Goal: Task Accomplishment & Management: Manage account settings

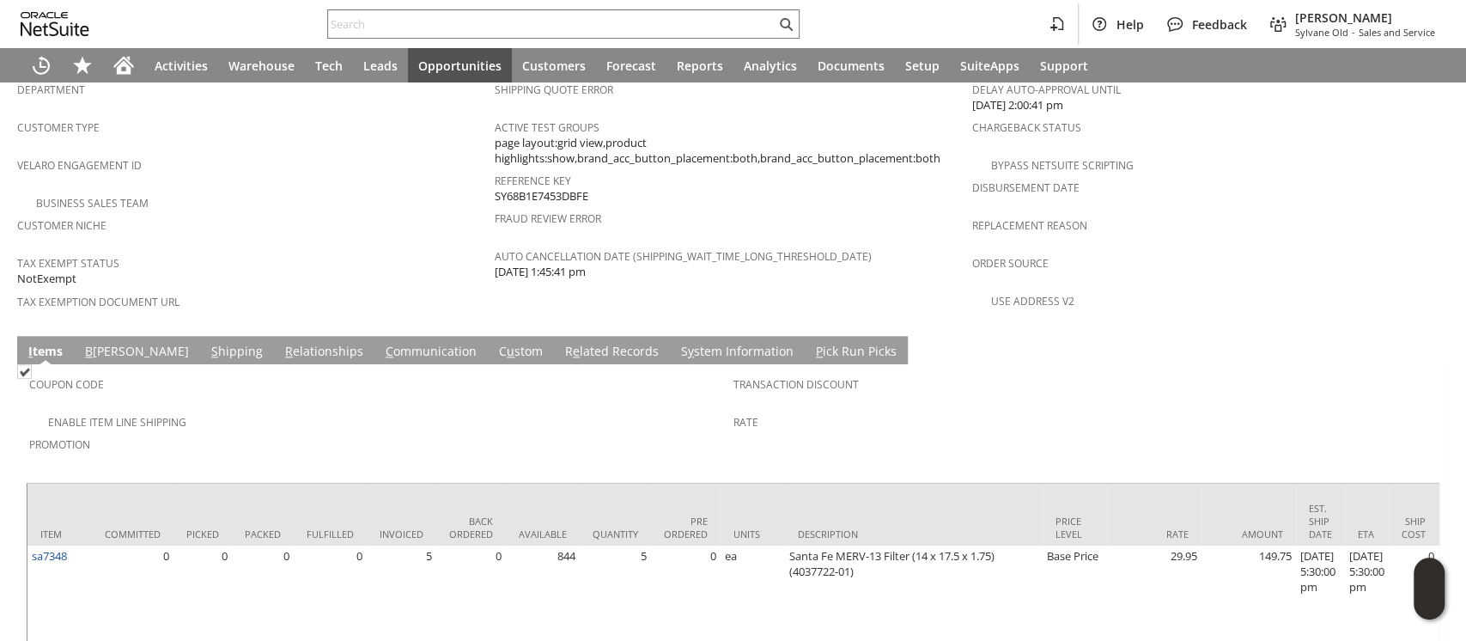
scroll to position [1117, 0]
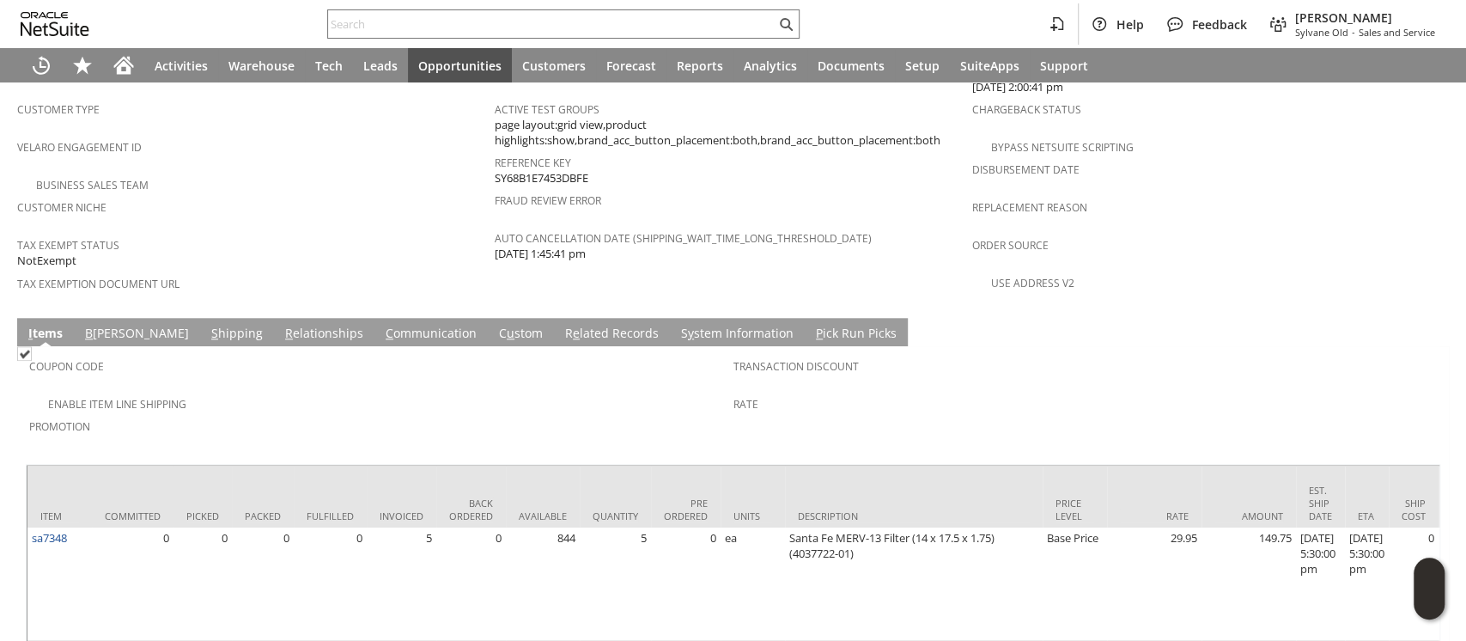
click at [97, 325] on link "B illing" at bounding box center [137, 334] width 113 height 19
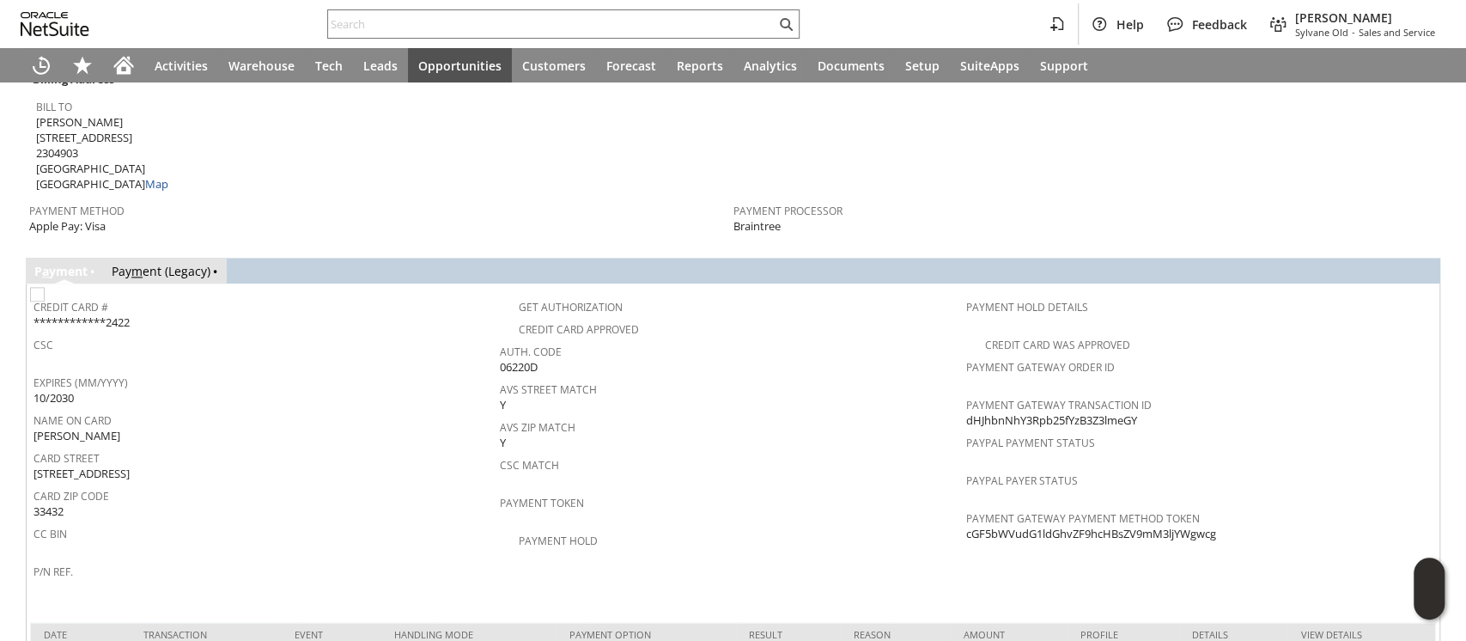
scroll to position [1400, 0]
click at [171, 262] on link "Pay m ent (Legacy)" at bounding box center [161, 270] width 99 height 16
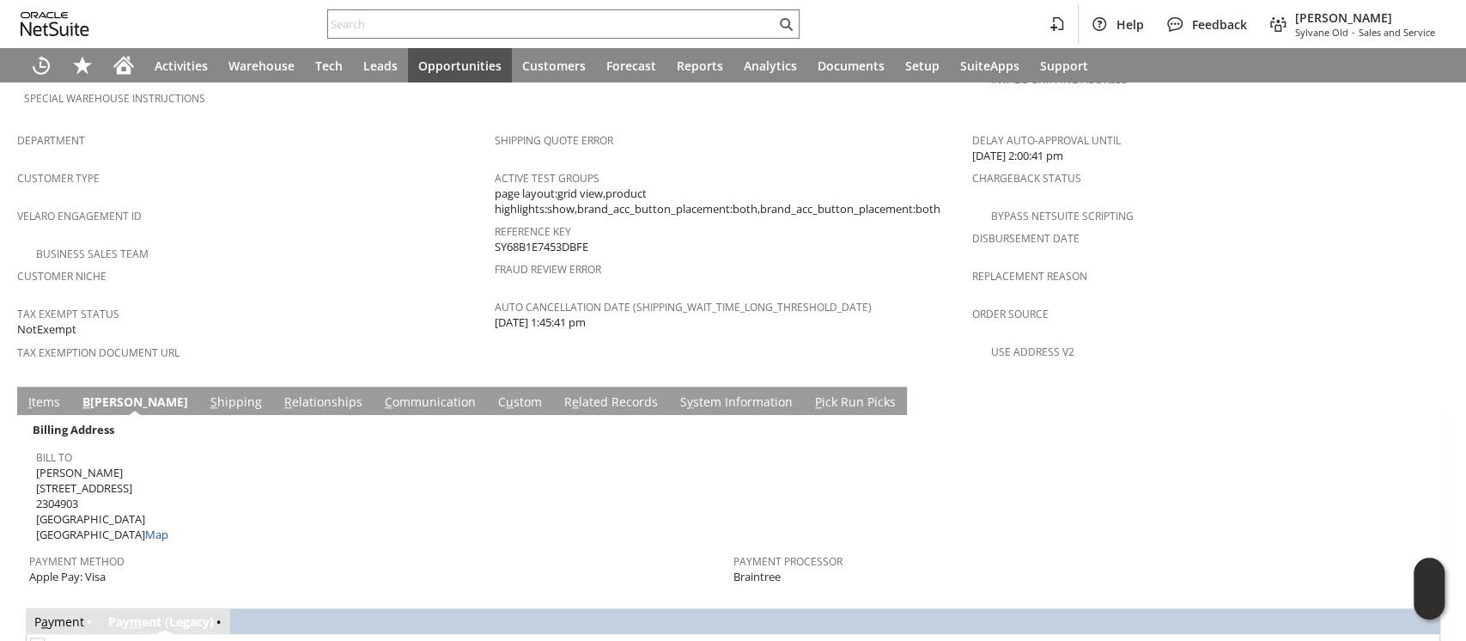
scroll to position [1032, 0]
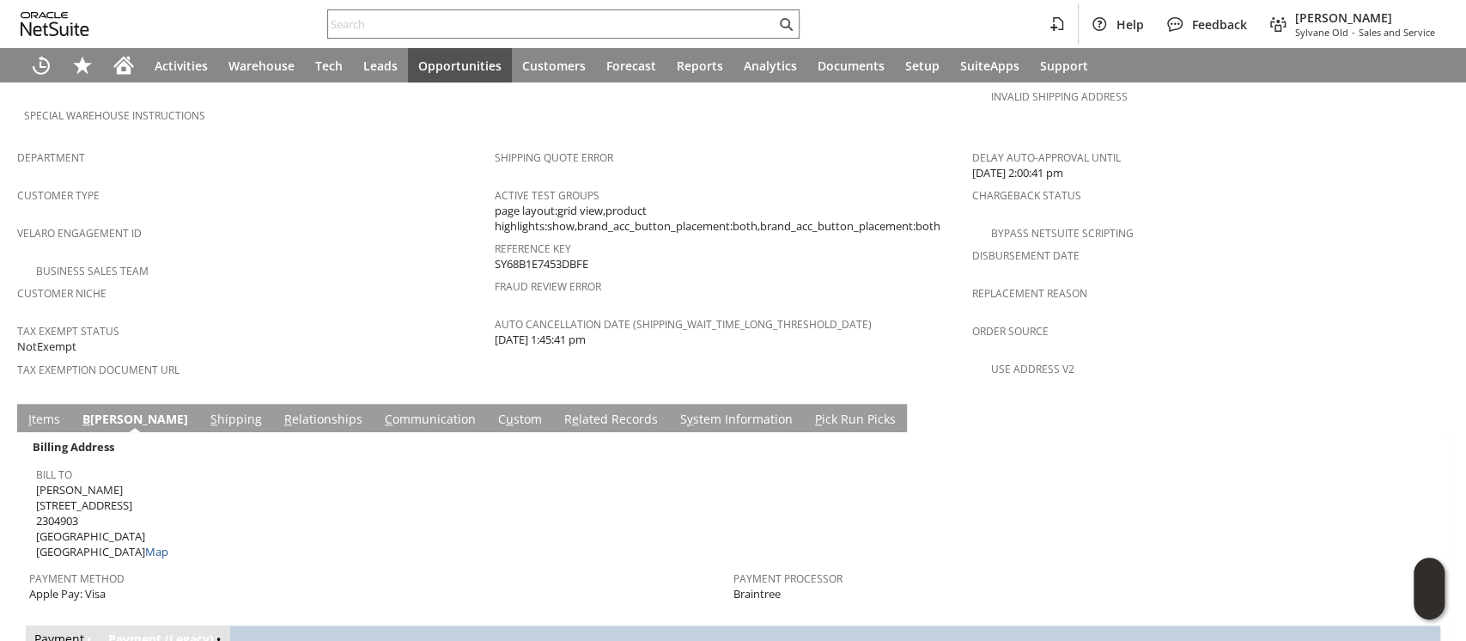
click at [676, 411] on link "S y stem Information" at bounding box center [736, 420] width 121 height 19
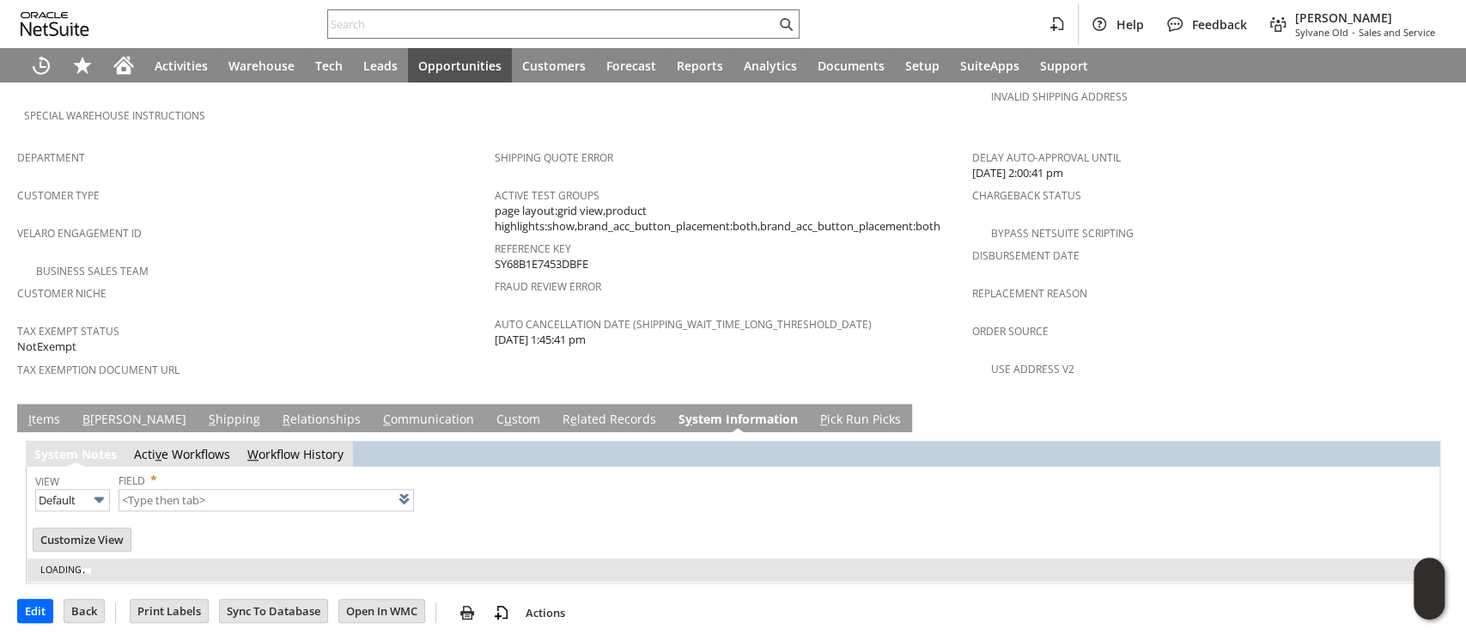
scroll to position [959, 0]
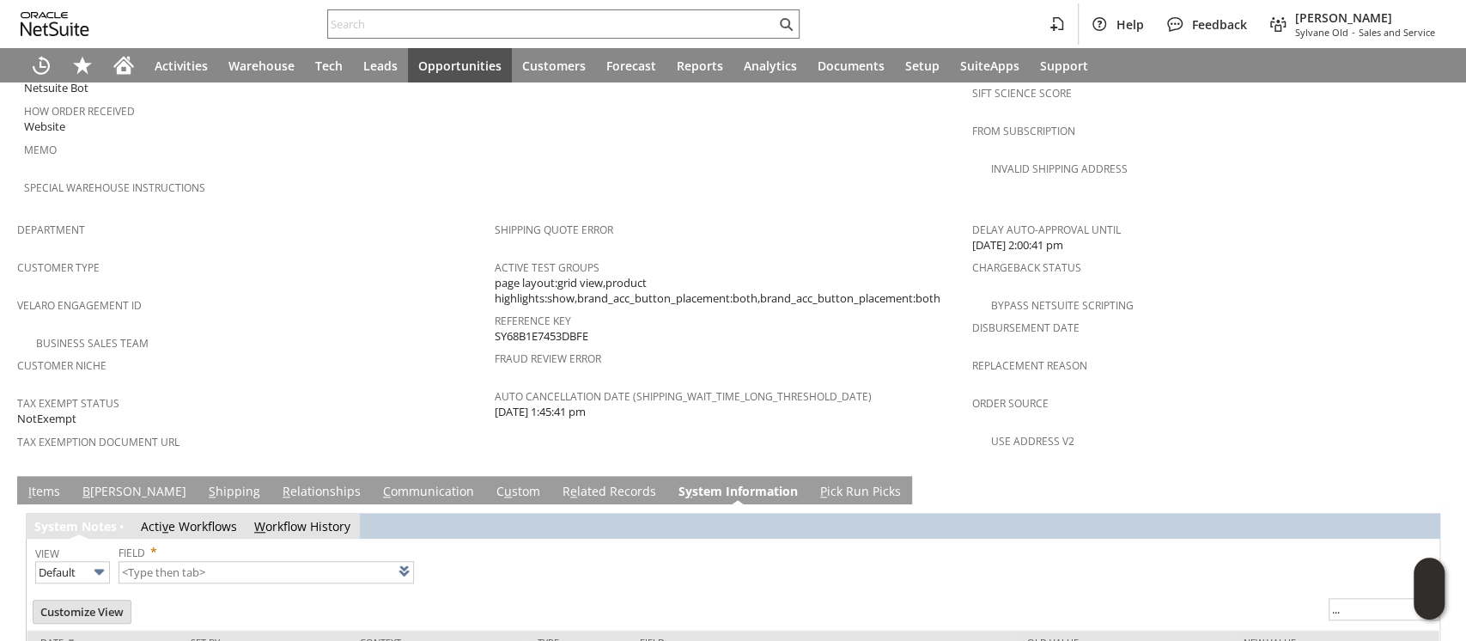
type input "1 to 25 of 97"
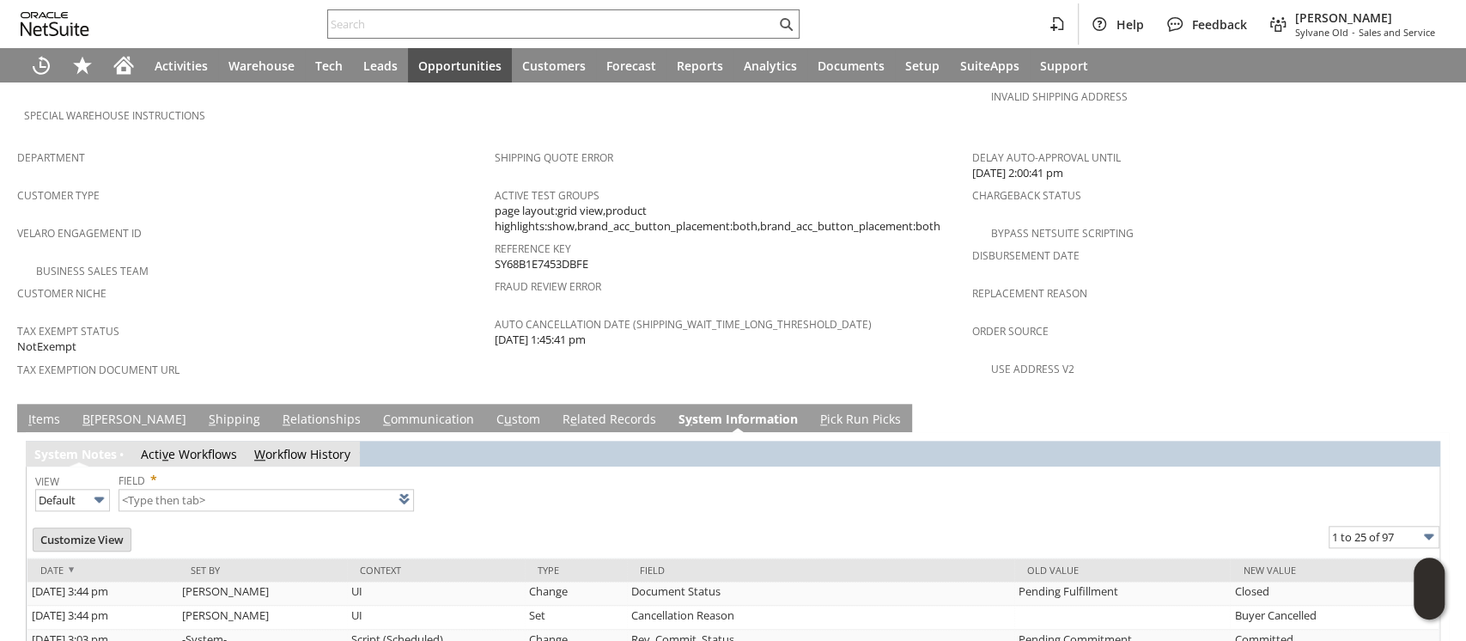
click at [43, 411] on link "I tems" at bounding box center [44, 420] width 40 height 19
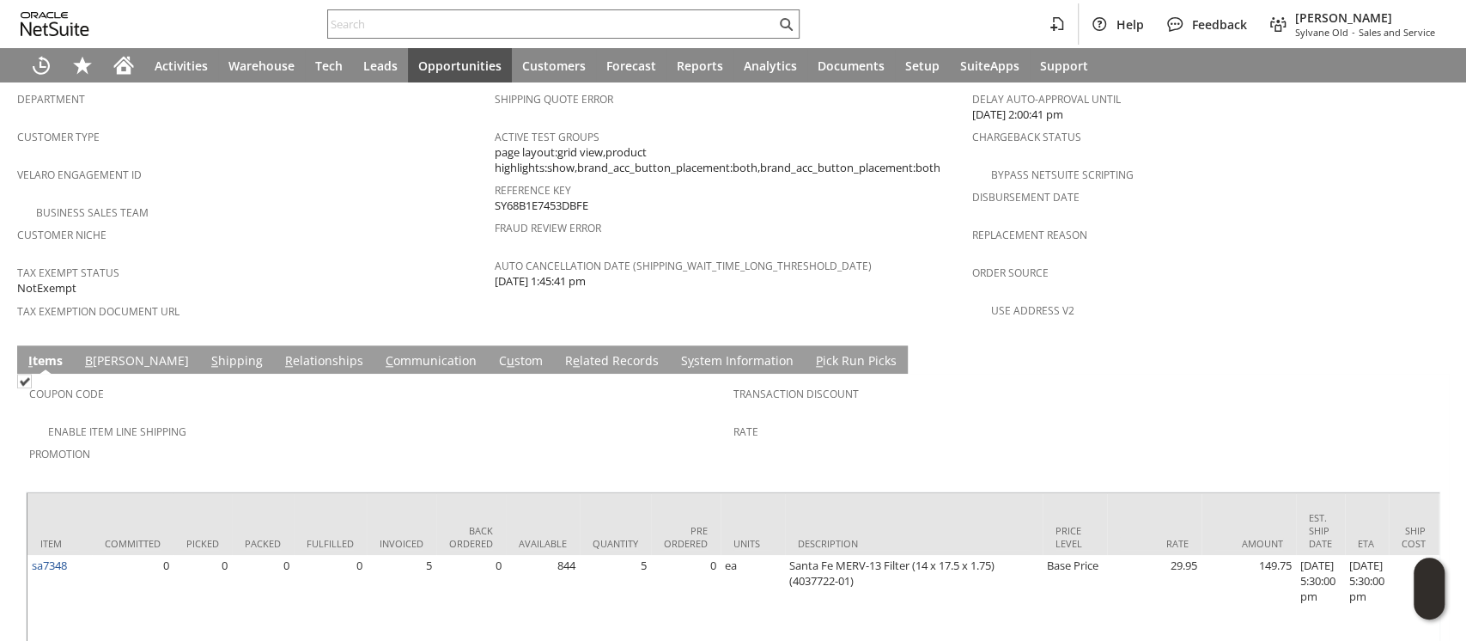
scroll to position [1117, 0]
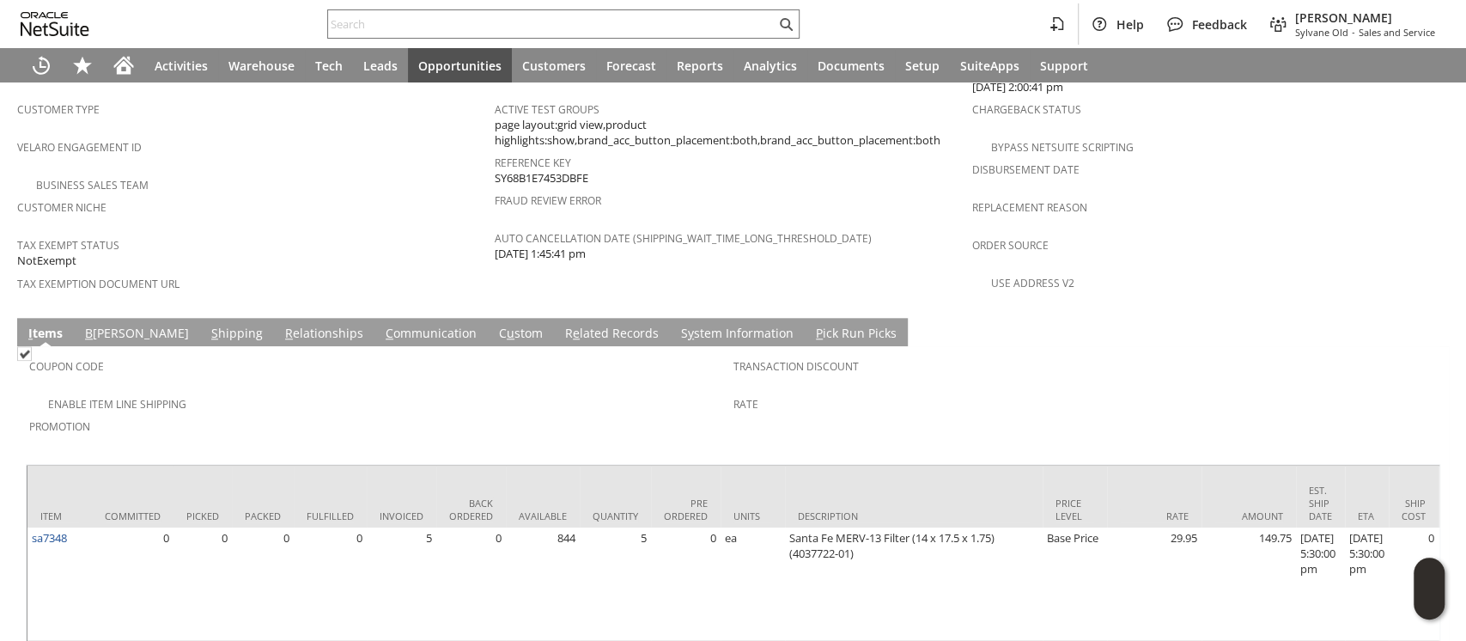
click at [110, 325] on link "B illing" at bounding box center [137, 334] width 113 height 19
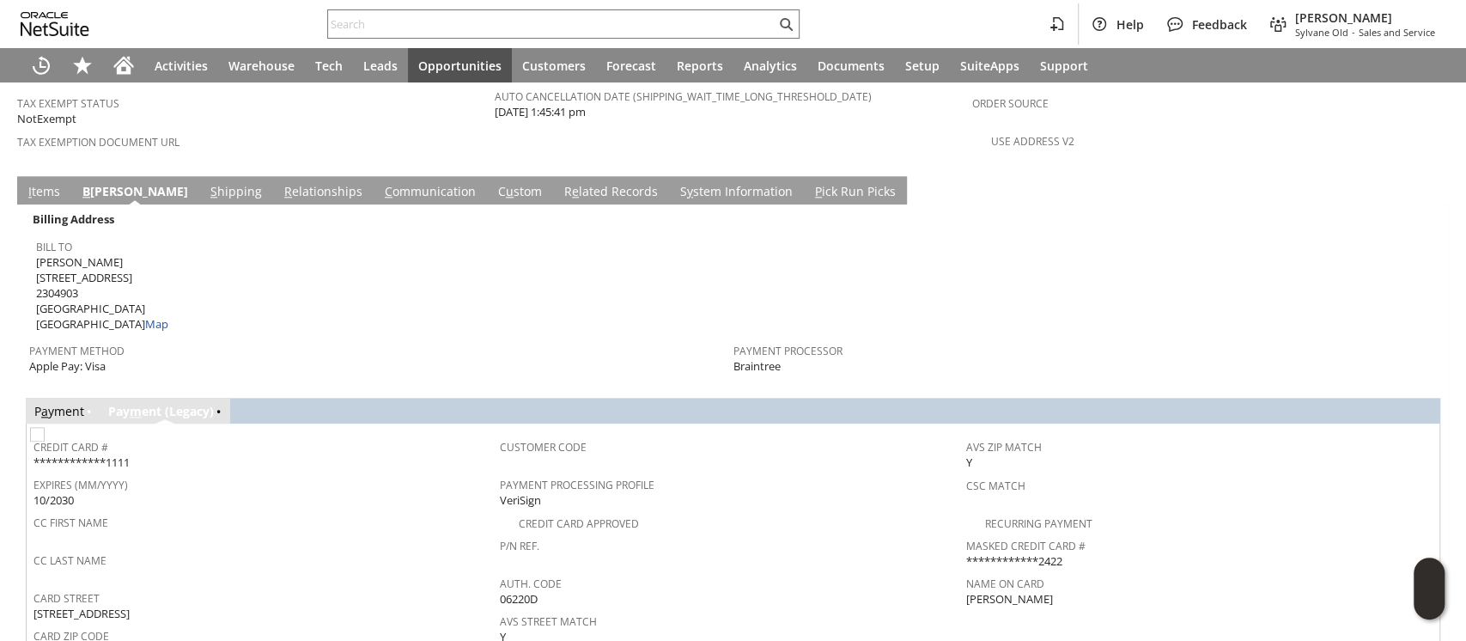
scroll to position [0, 0]
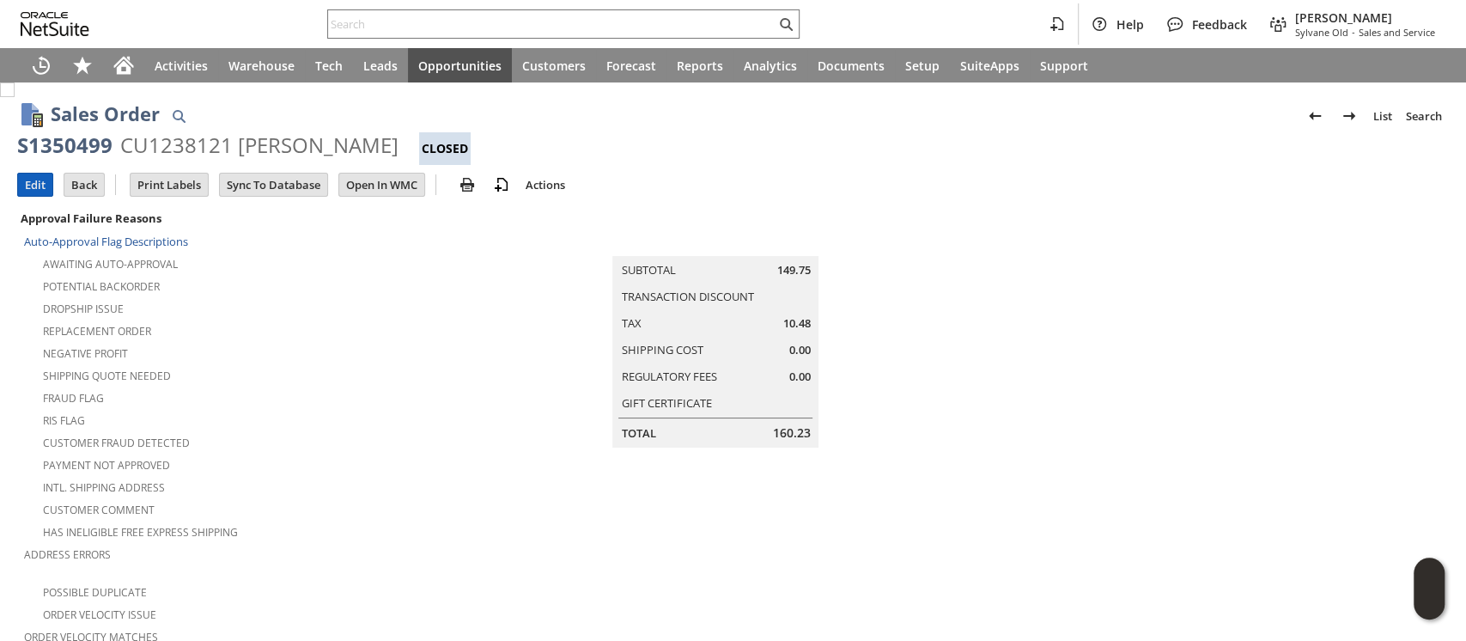
click at [43, 183] on input "Edit" at bounding box center [35, 185] width 34 height 22
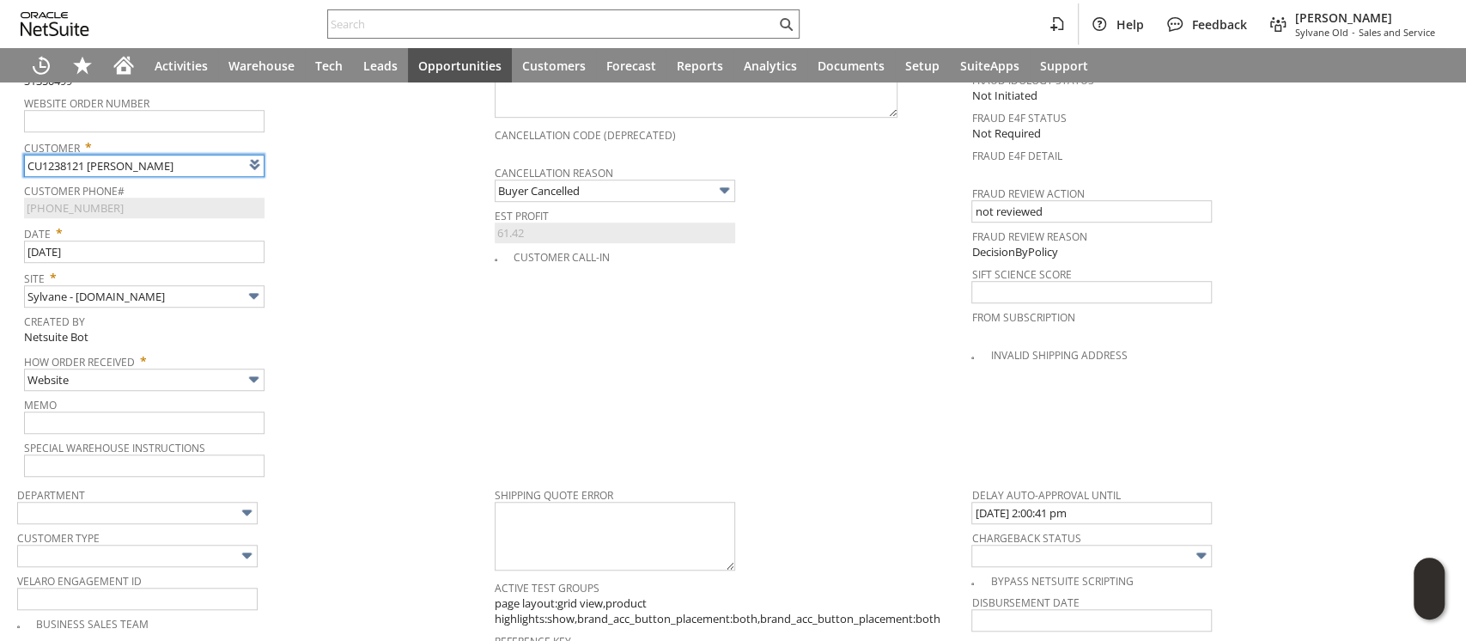
scroll to position [898, 0]
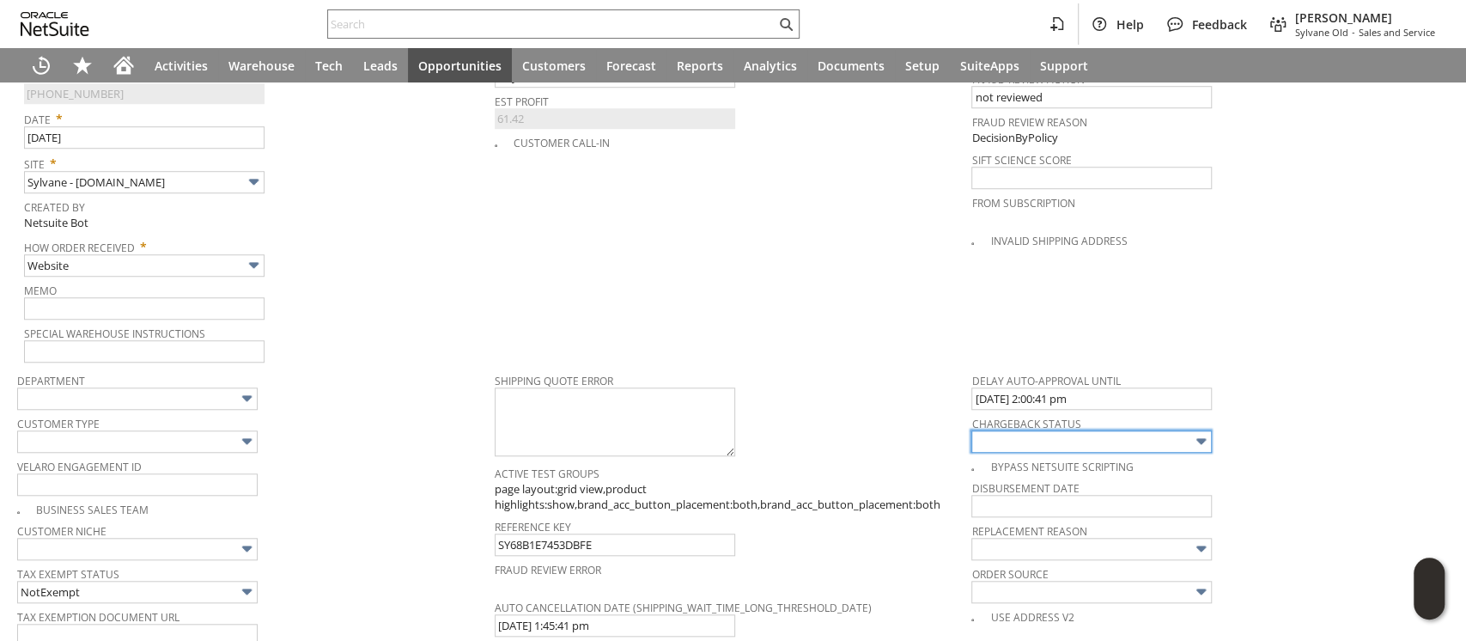
click at [1109, 430] on input "text" at bounding box center [1091, 441] width 241 height 22
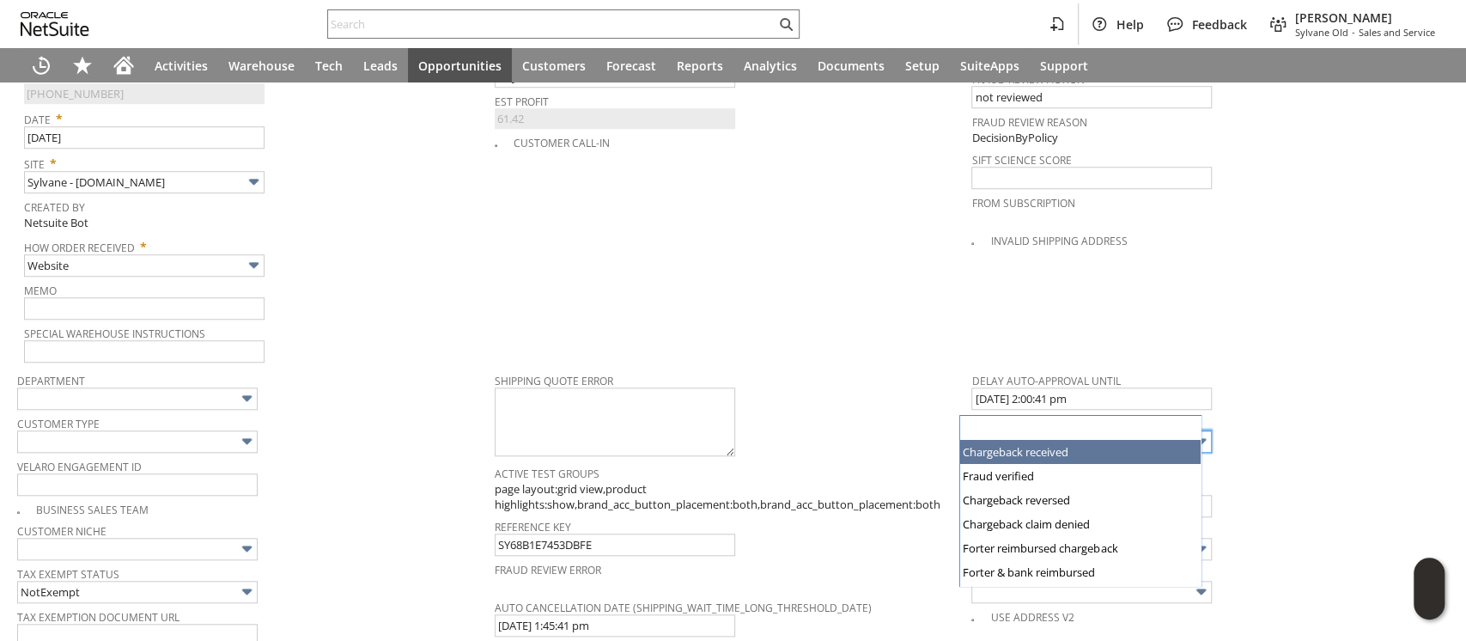
type input "Chargeback received"
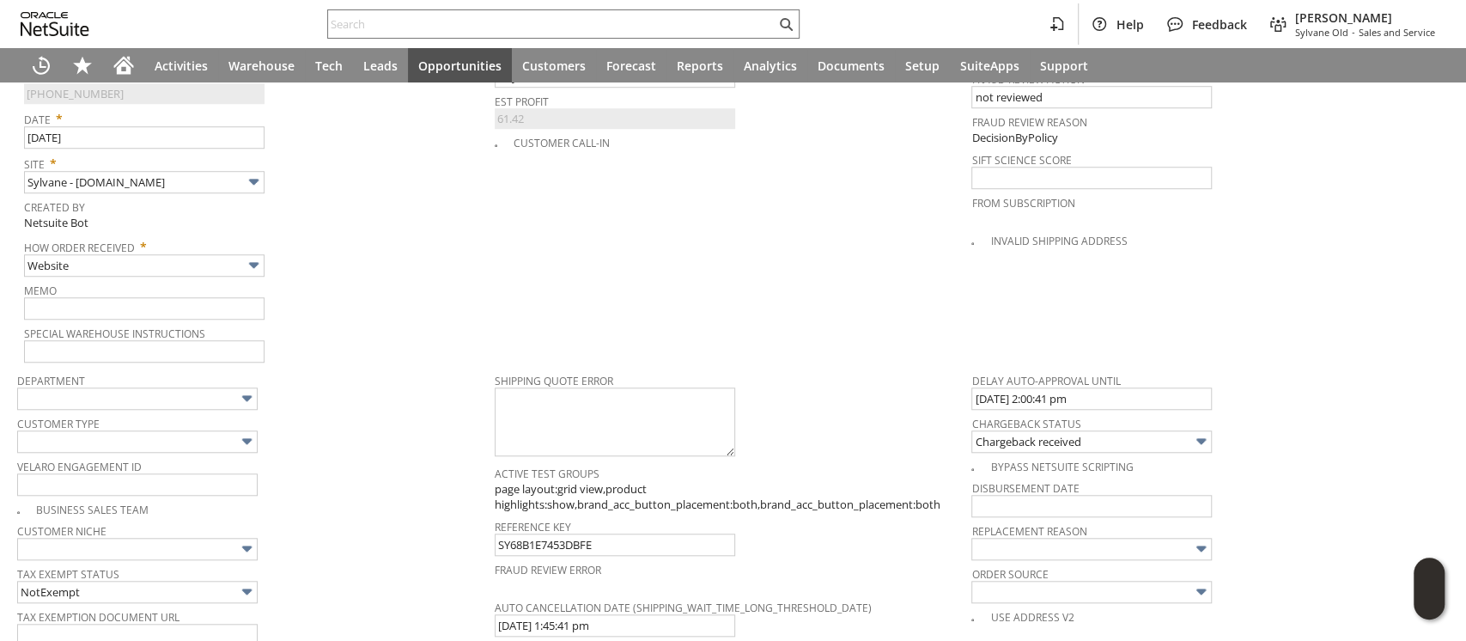
click at [769, 278] on td "PO # Customer Comments / Special Instructions Cancellation Code (deprecated) Ca…" at bounding box center [734, 117] width 478 height 496
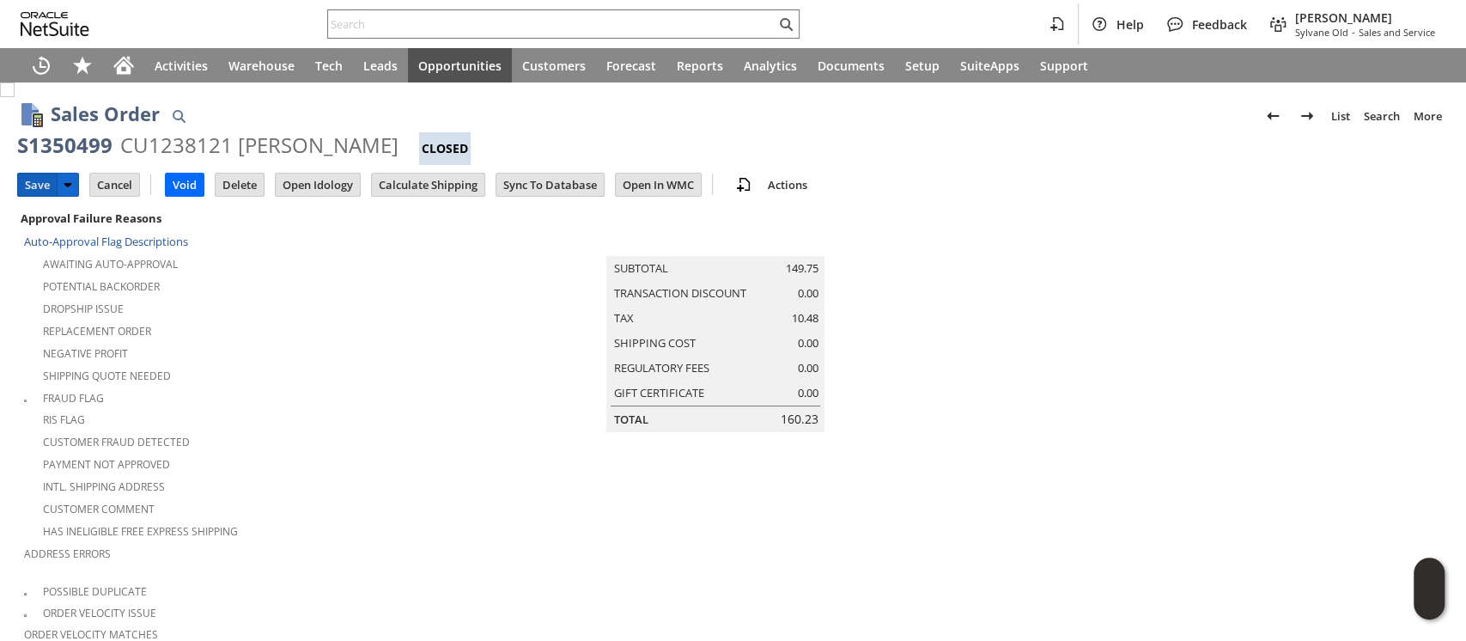
click at [45, 191] on input "Save" at bounding box center [37, 185] width 39 height 22
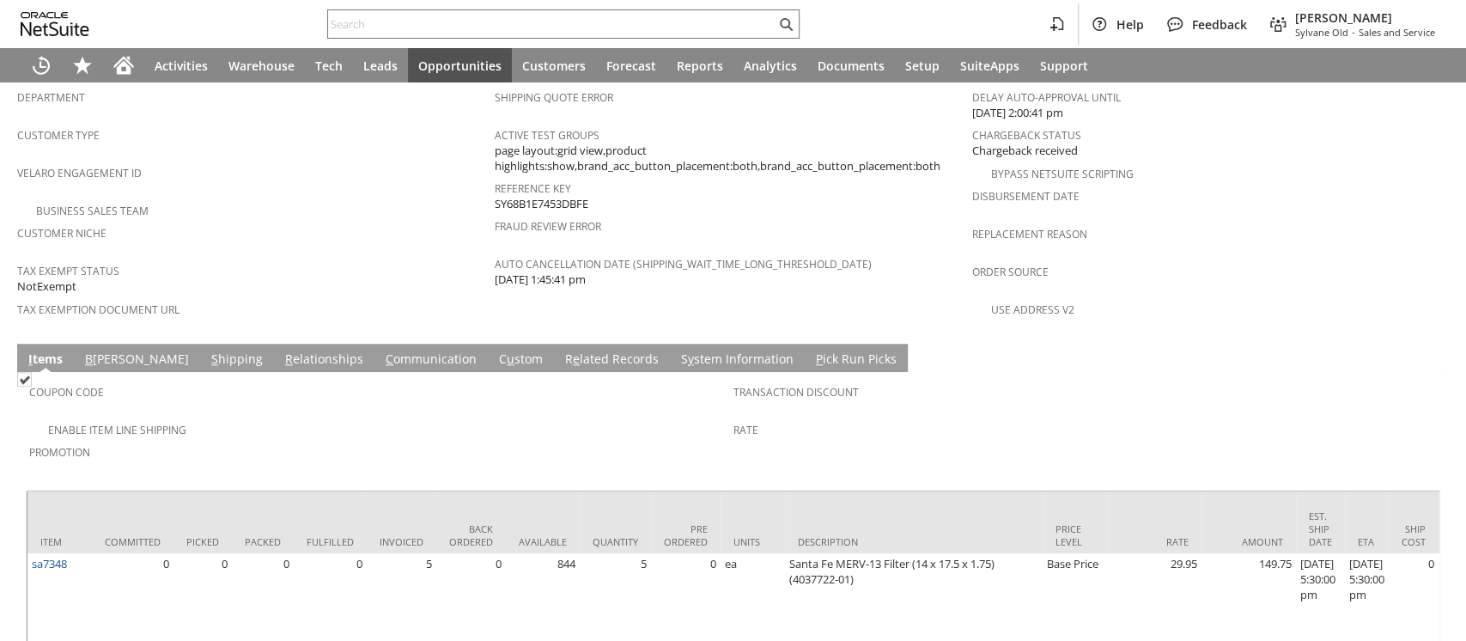
scroll to position [1184, 0]
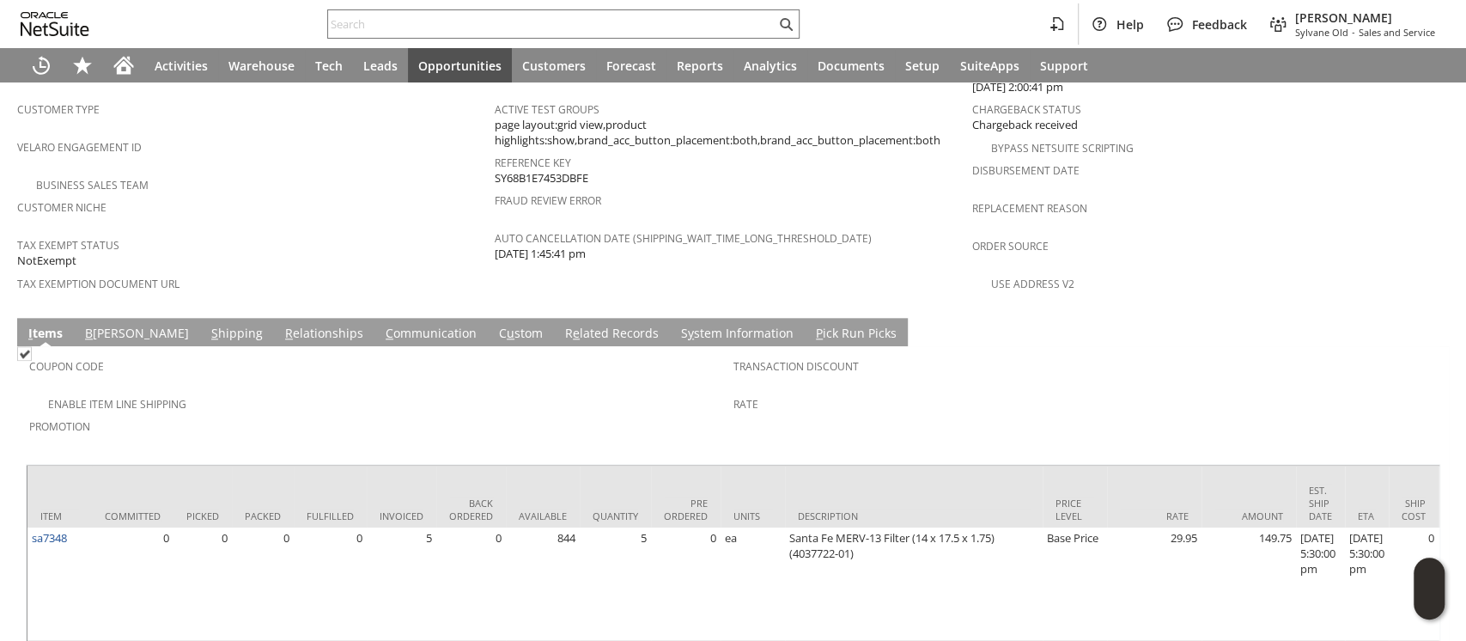
click at [381, 325] on link "C ommunication" at bounding box center [431, 334] width 100 height 19
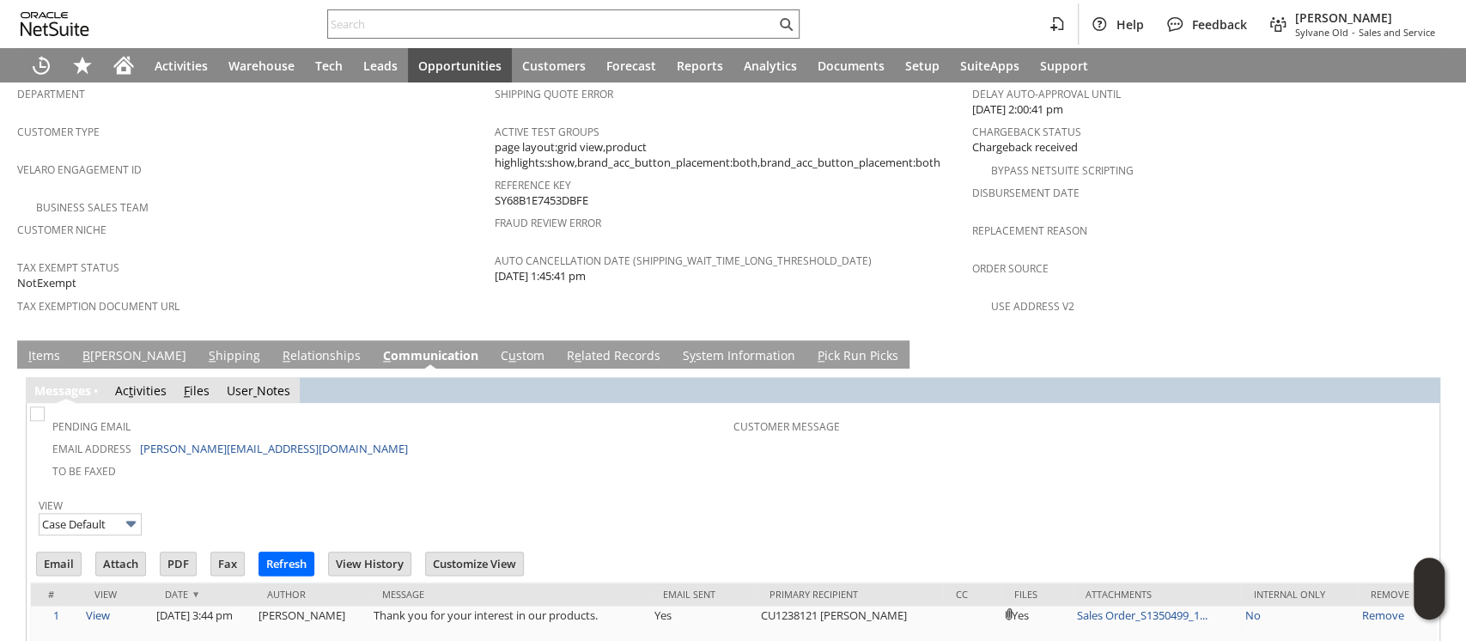
scroll to position [0, 0]
click at [563, 347] on link "R e lated Records" at bounding box center [614, 356] width 102 height 19
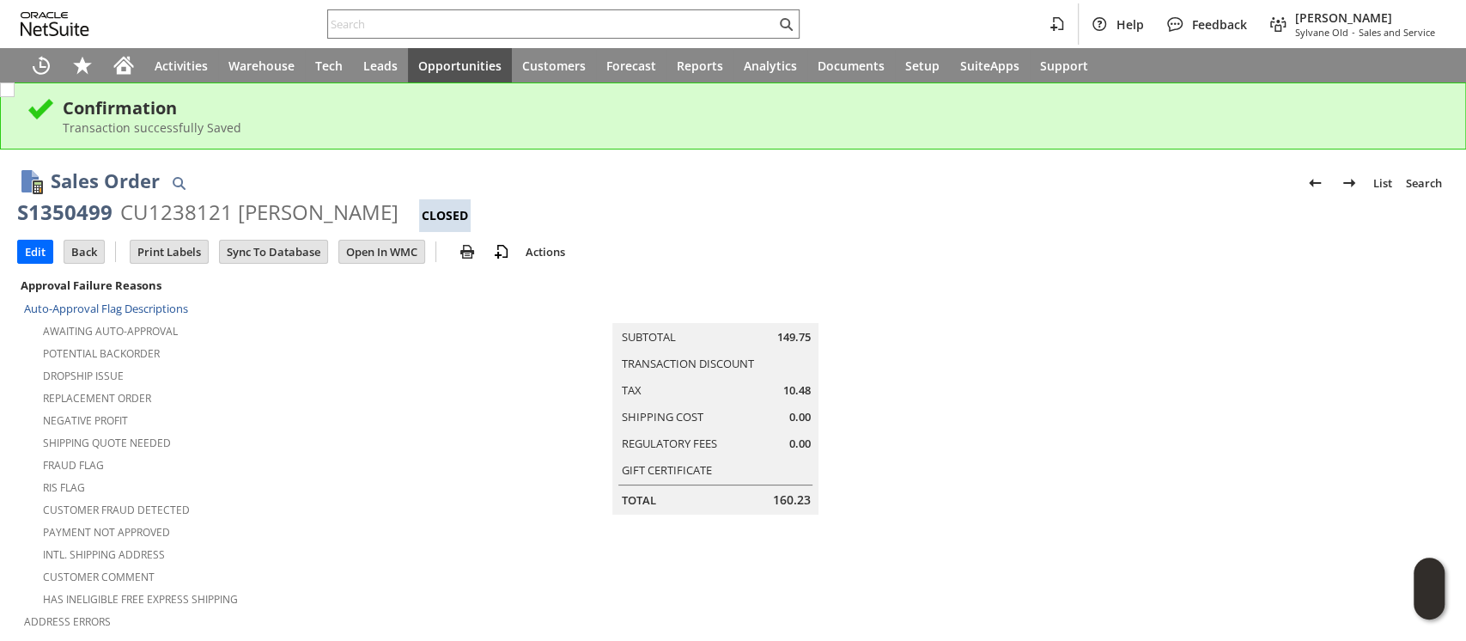
click at [82, 211] on div "S1350499" at bounding box center [64, 211] width 95 height 27
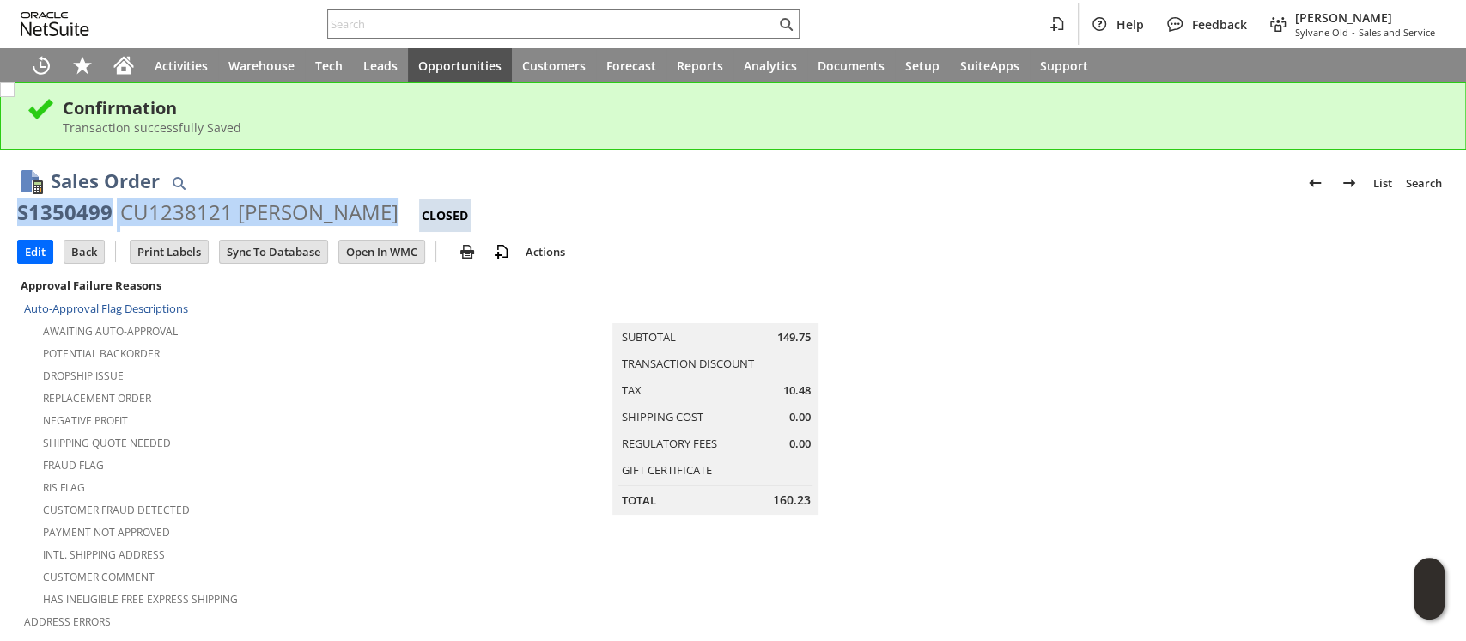
drag, startPoint x: 82, startPoint y: 211, endPoint x: 323, endPoint y: 202, distance: 241.5
click at [323, 202] on div "S1350499 CU1238121 Michael Vucko Closed" at bounding box center [733, 214] width 1432 height 33
copy div "S1350499 CU1238121 Michael Vucko"
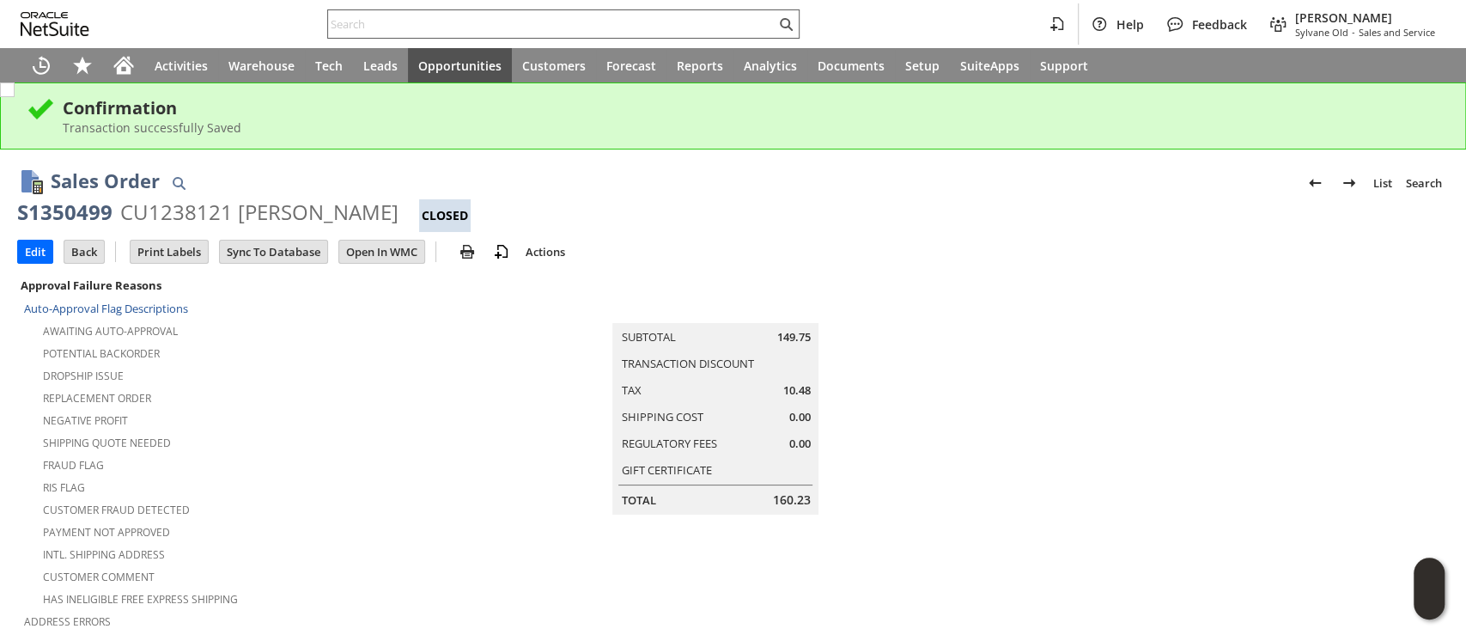
click at [480, 27] on input "text" at bounding box center [552, 24] width 448 height 21
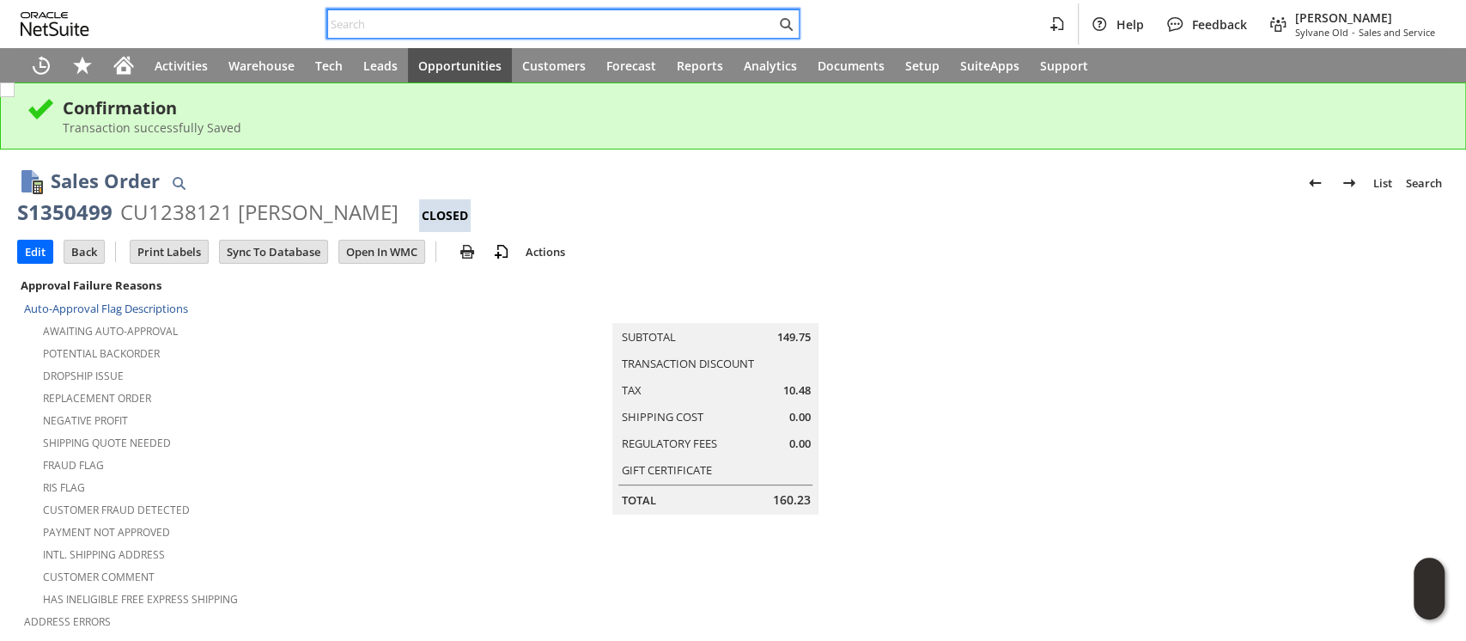
paste input "SY68A8D3E673029"
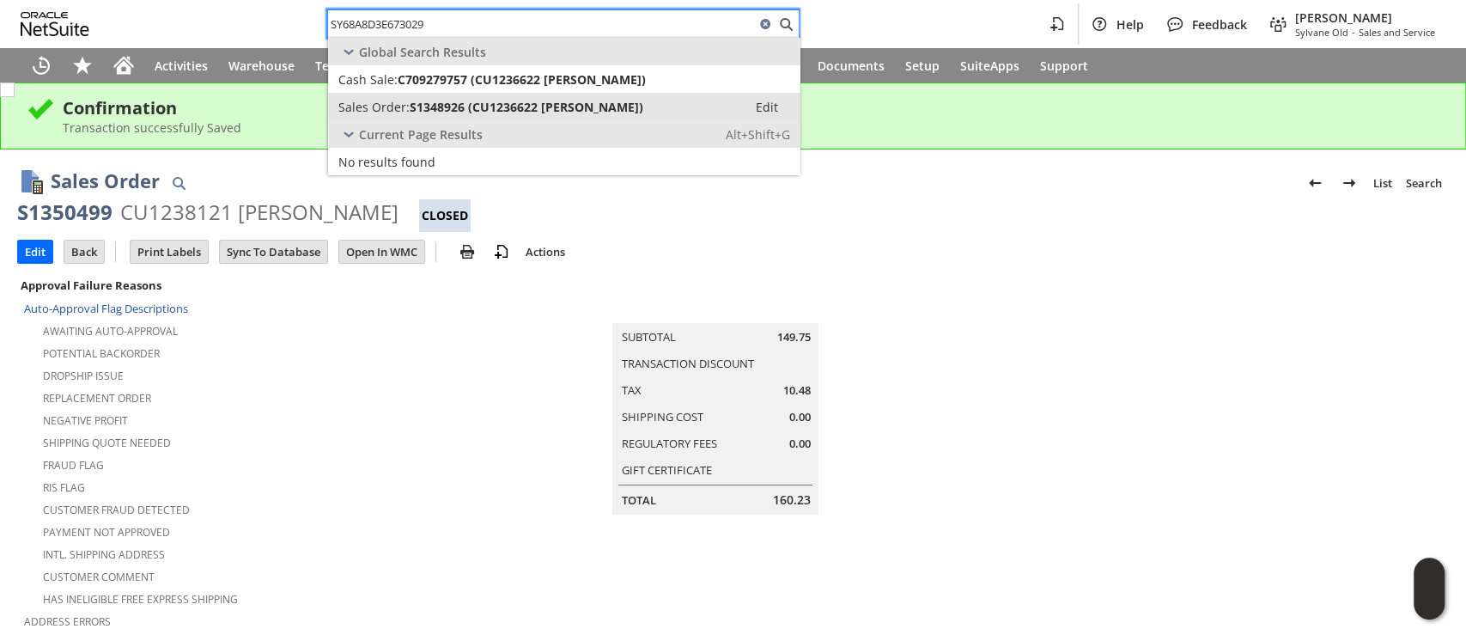
type input "SY68A8D3E673029"
click at [496, 104] on span "S1348926 (CU1236622 Michael McNamara)" at bounding box center [527, 107] width 234 height 16
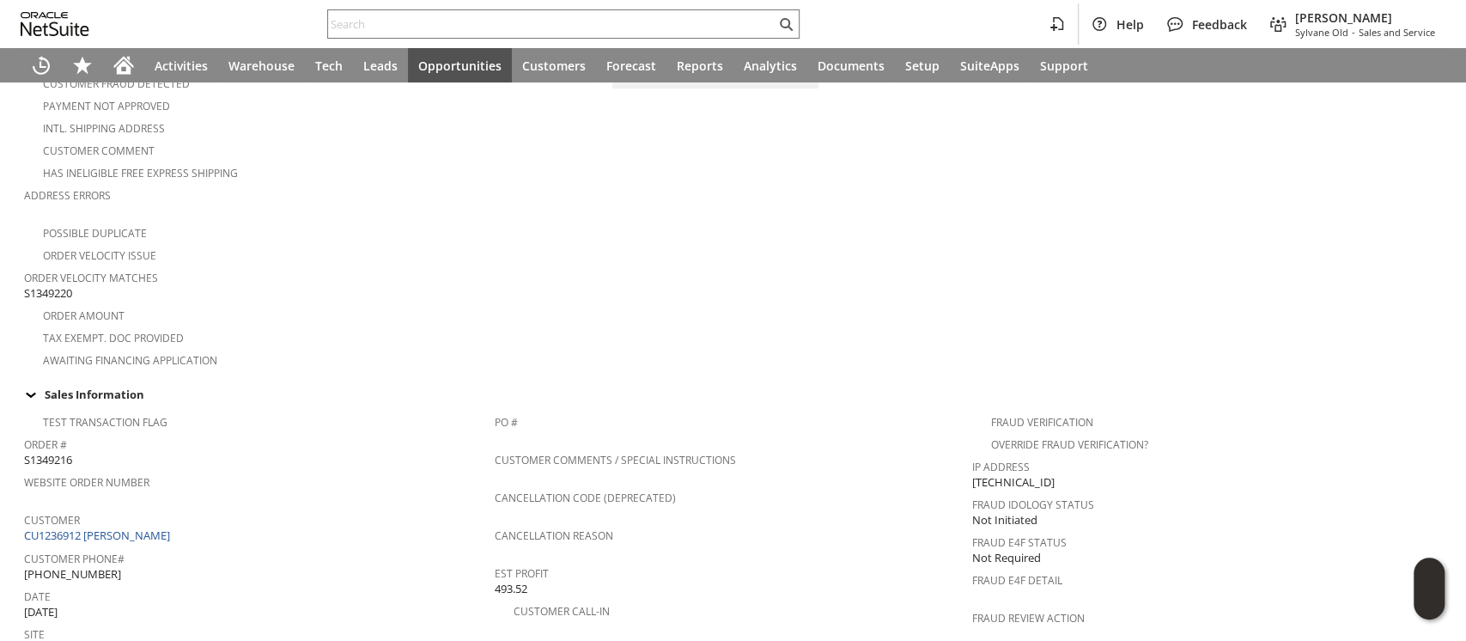
scroll to position [1056, 0]
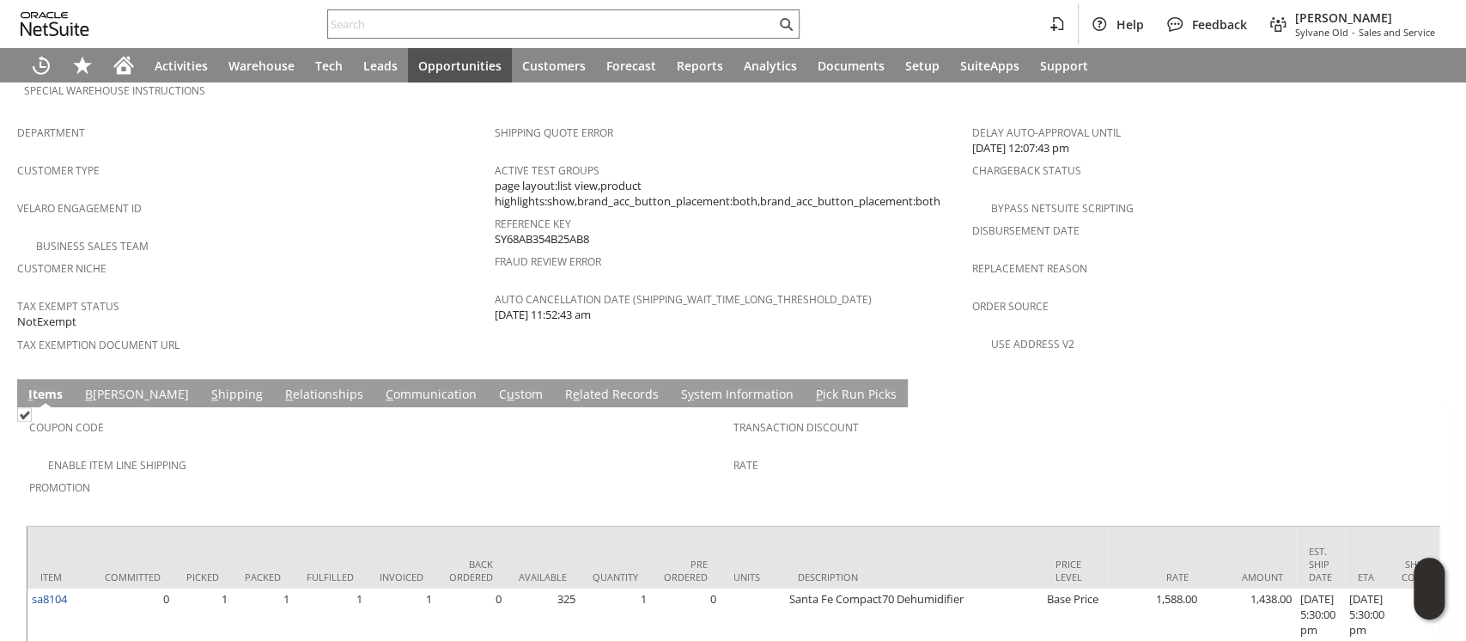
click at [207, 386] on link "S hipping" at bounding box center [237, 395] width 60 height 19
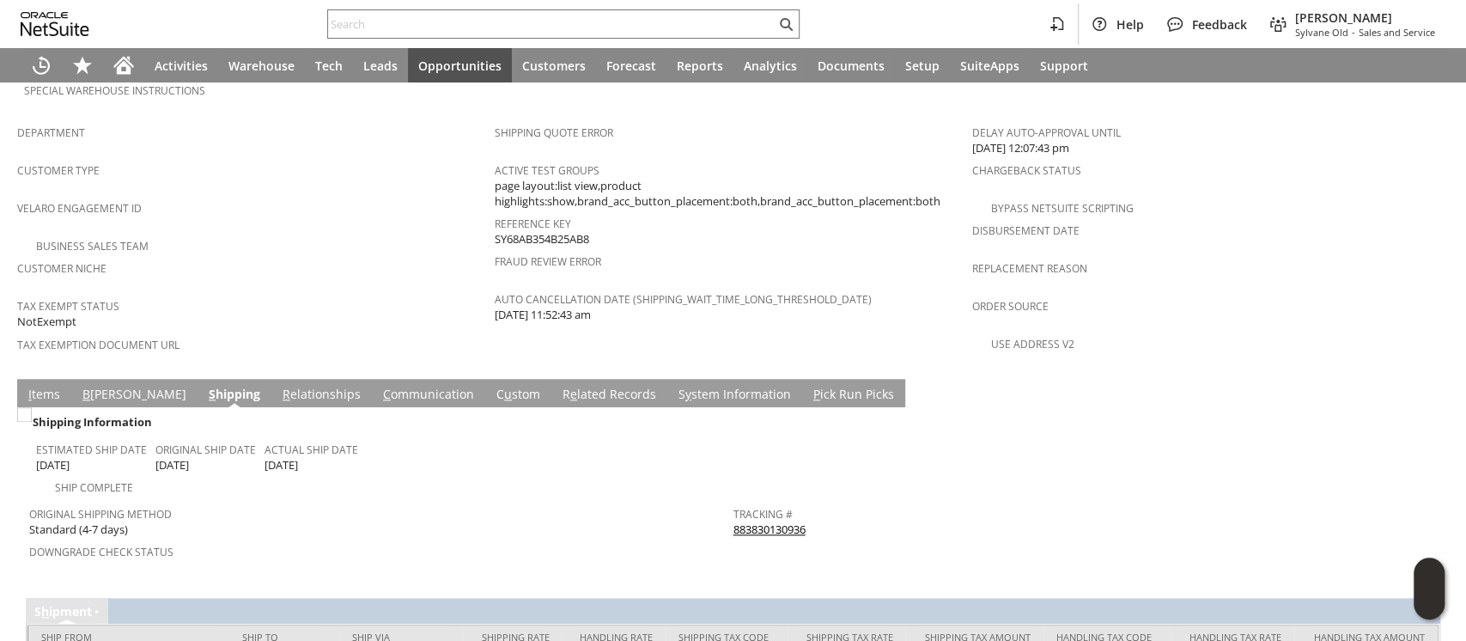
click at [51, 386] on link "I tems" at bounding box center [44, 395] width 40 height 19
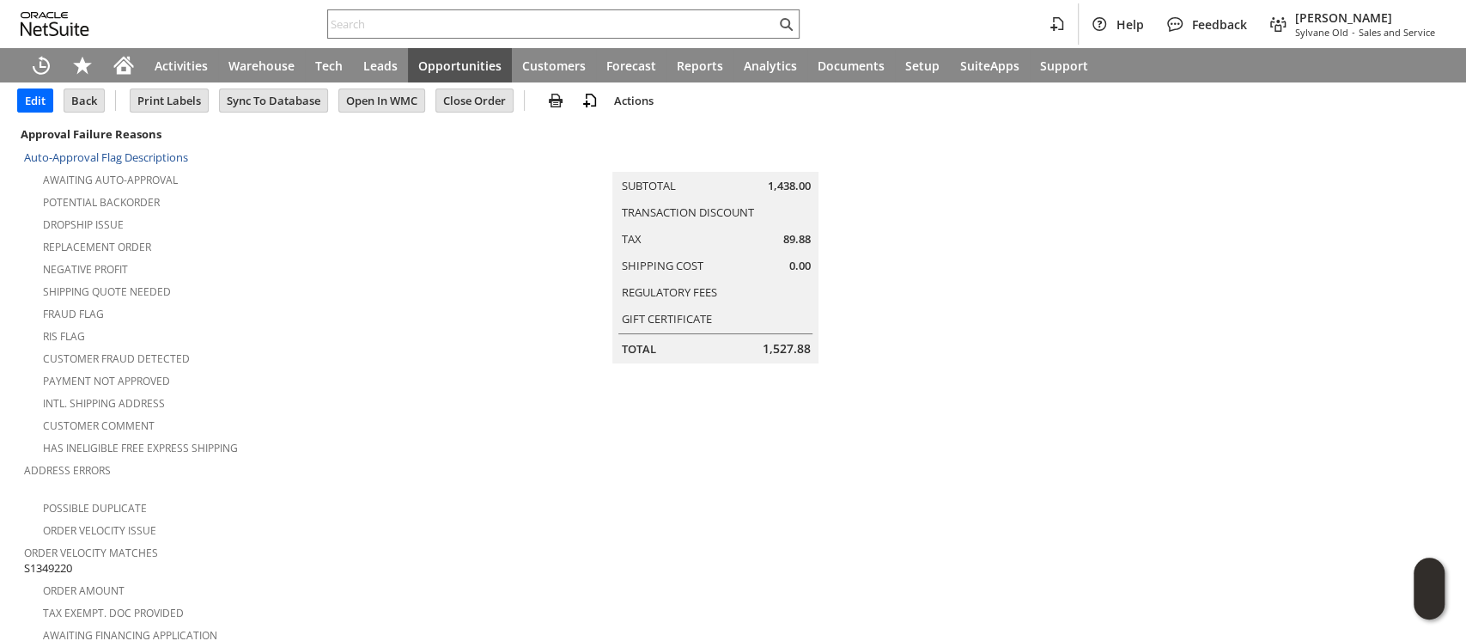
scroll to position [0, 0]
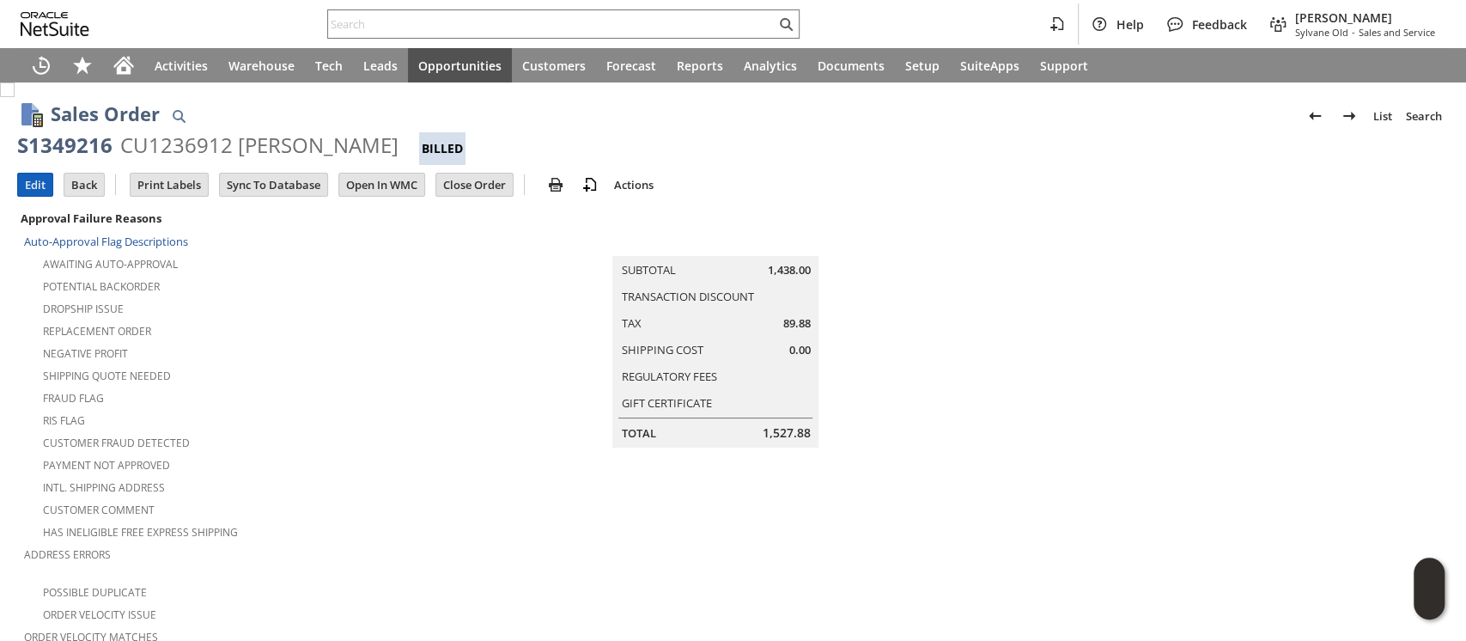
click at [43, 189] on input "Edit" at bounding box center [35, 185] width 34 height 22
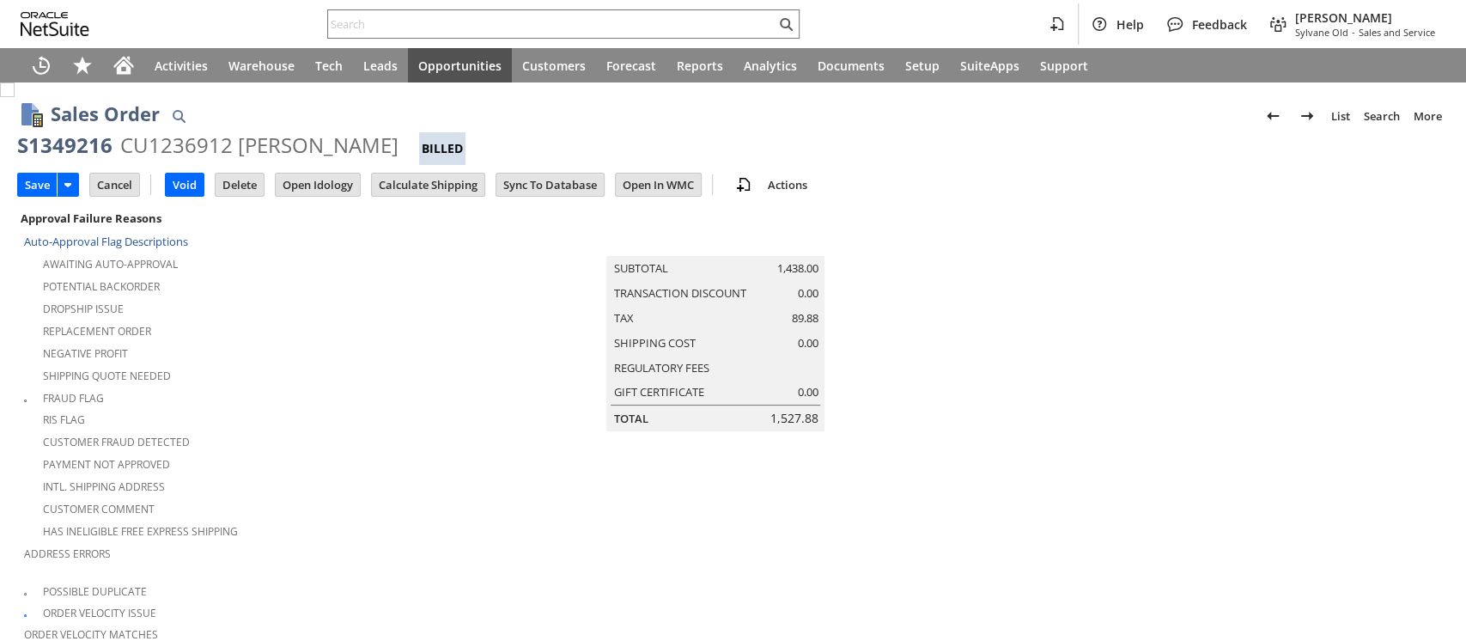
scroll to position [554, 0]
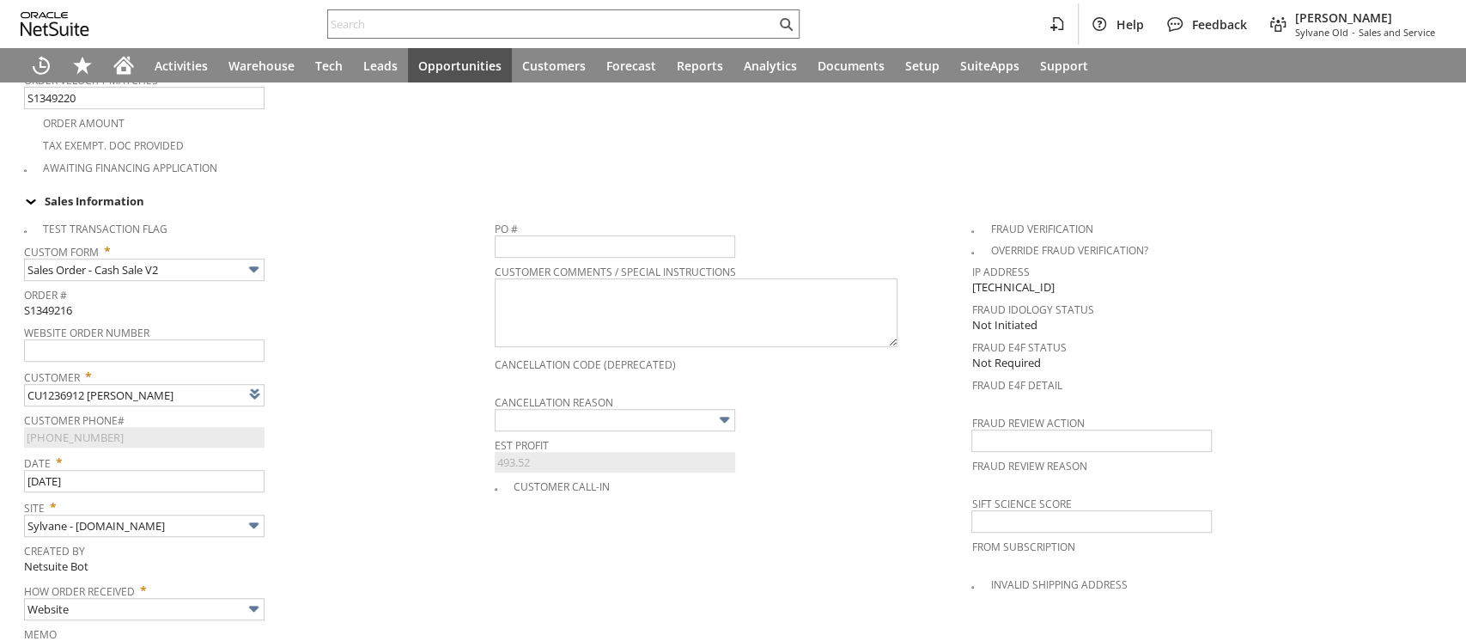
type input "Intelligent Recommendations¹⁰"
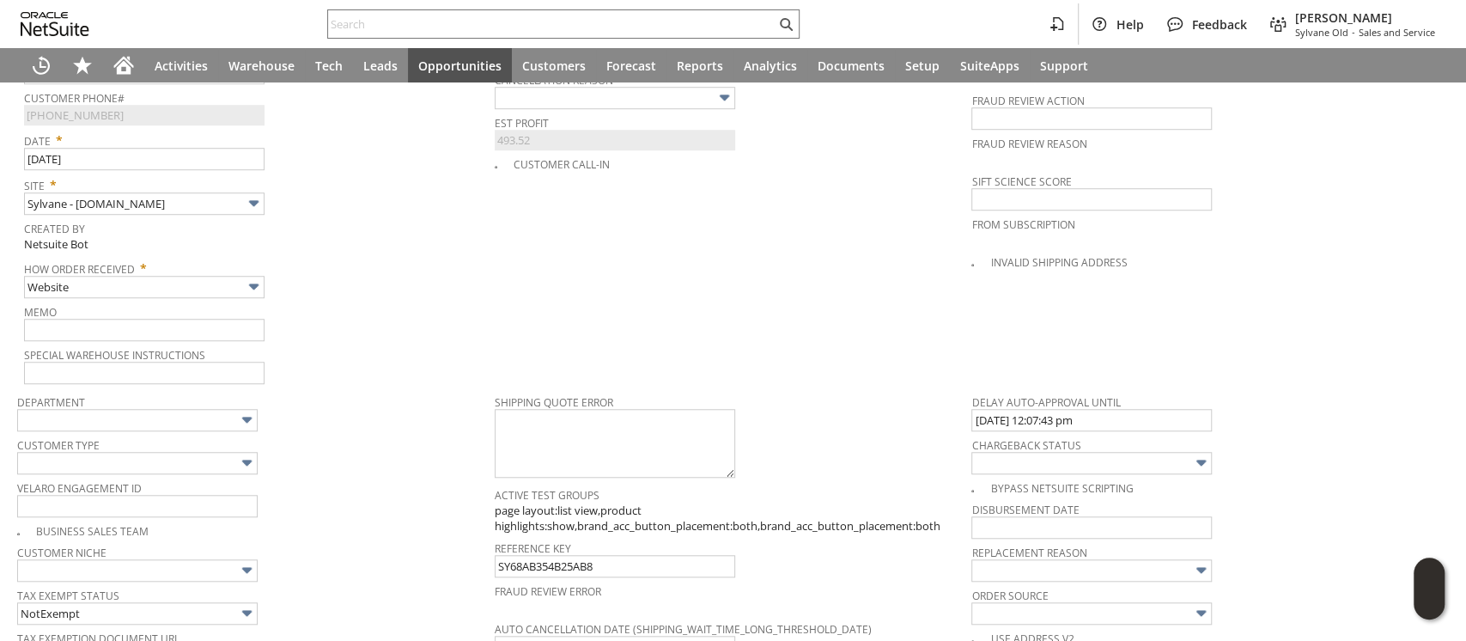
scroll to position [898, 0]
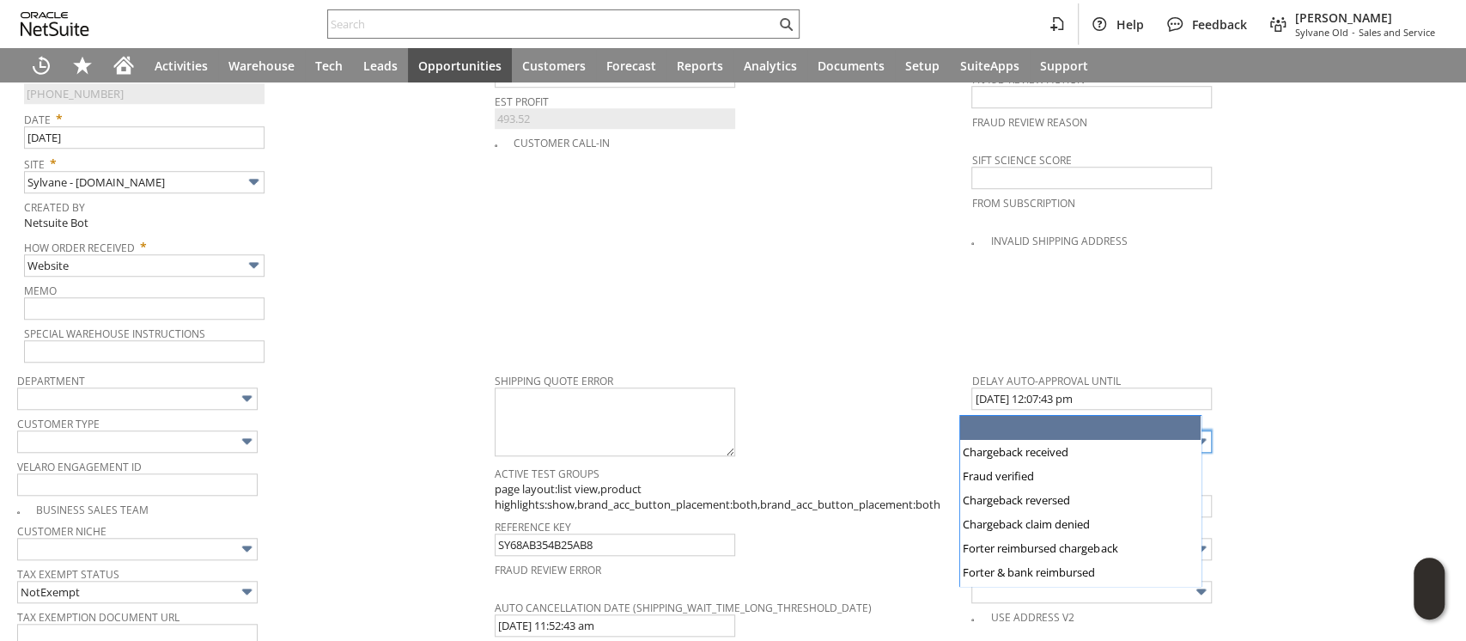
click at [1191, 431] on img at bounding box center [1201, 441] width 20 height 20
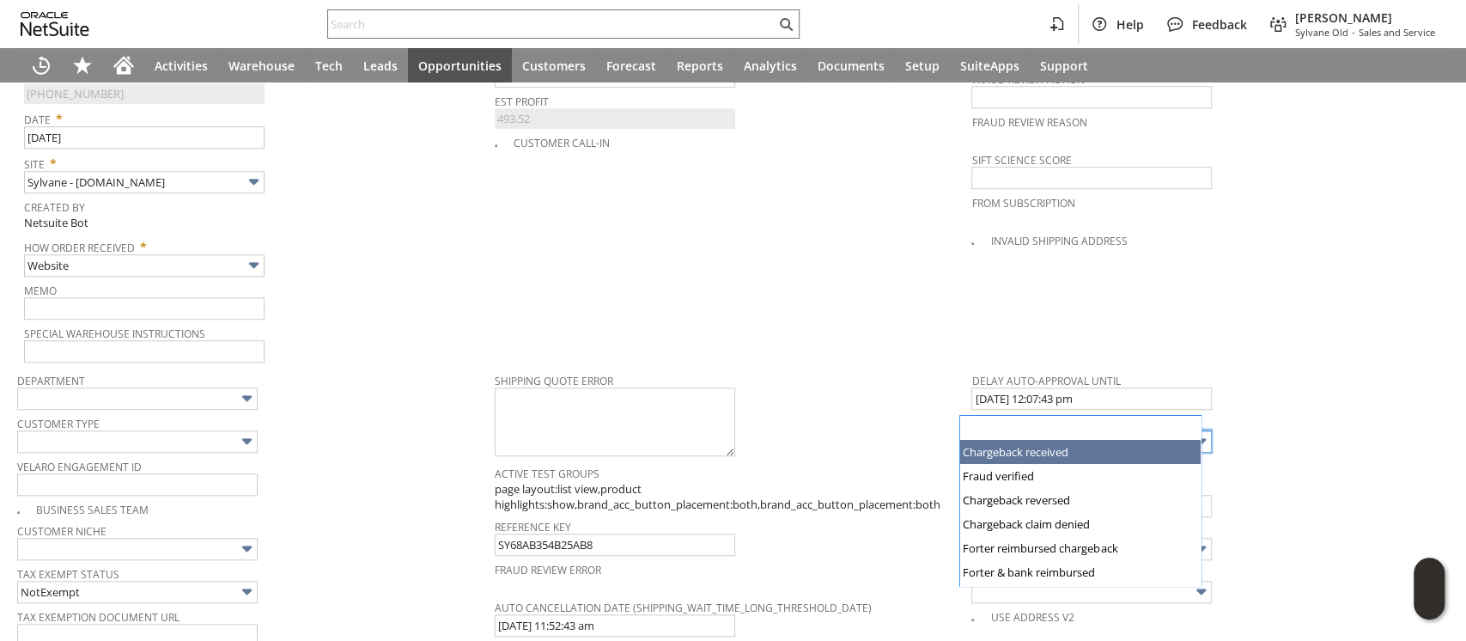
type input "Chargeback received"
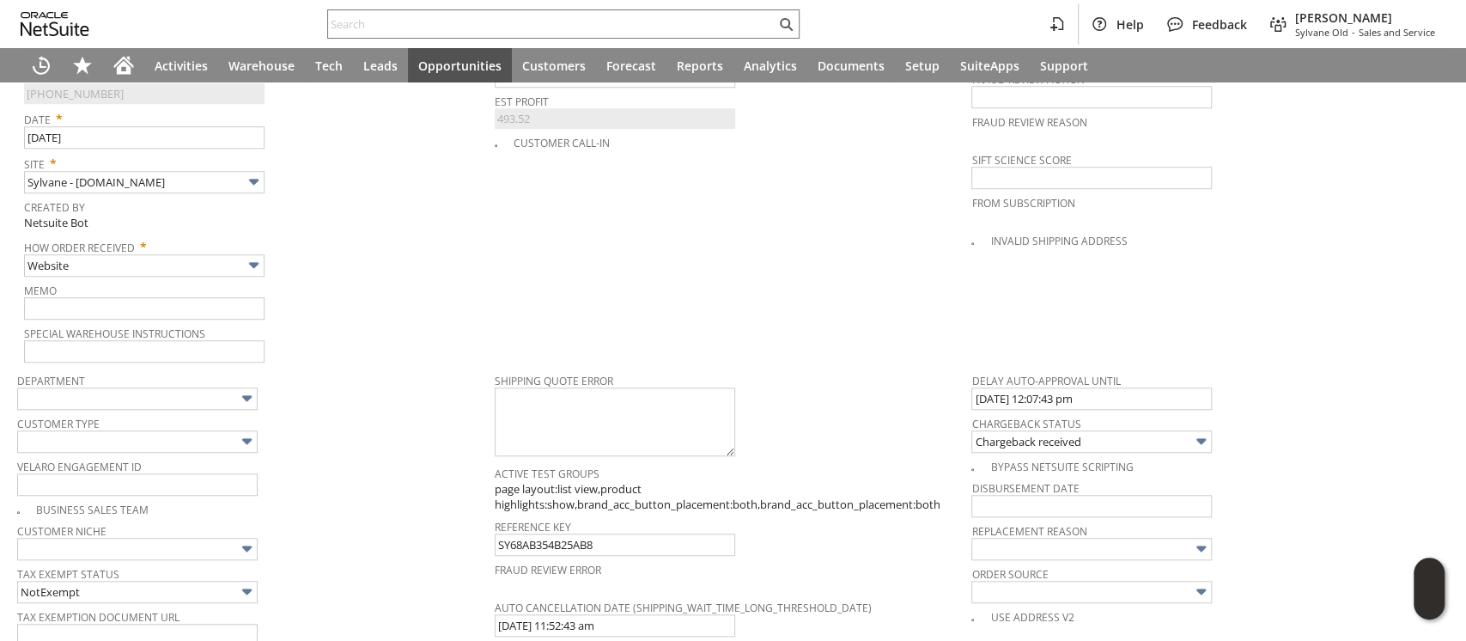
click at [374, 321] on span "Special Warehouse Instructions" at bounding box center [255, 330] width 462 height 19
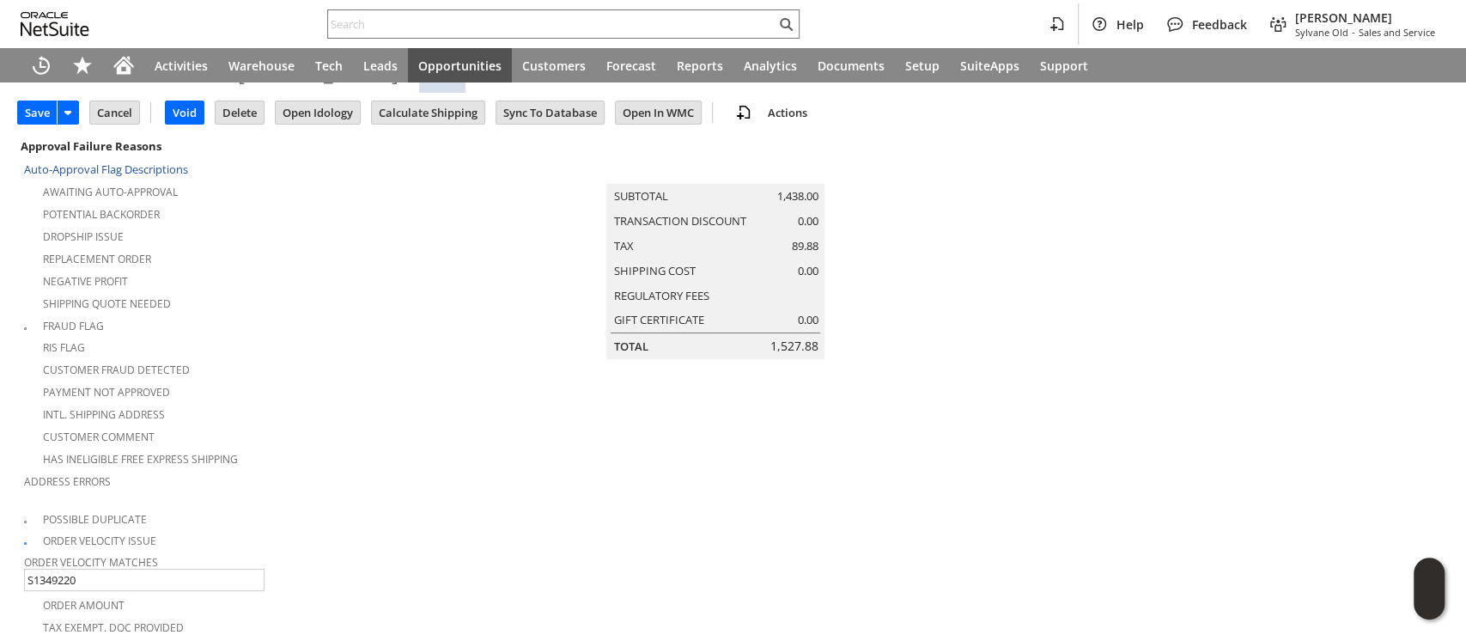
scroll to position [0, 0]
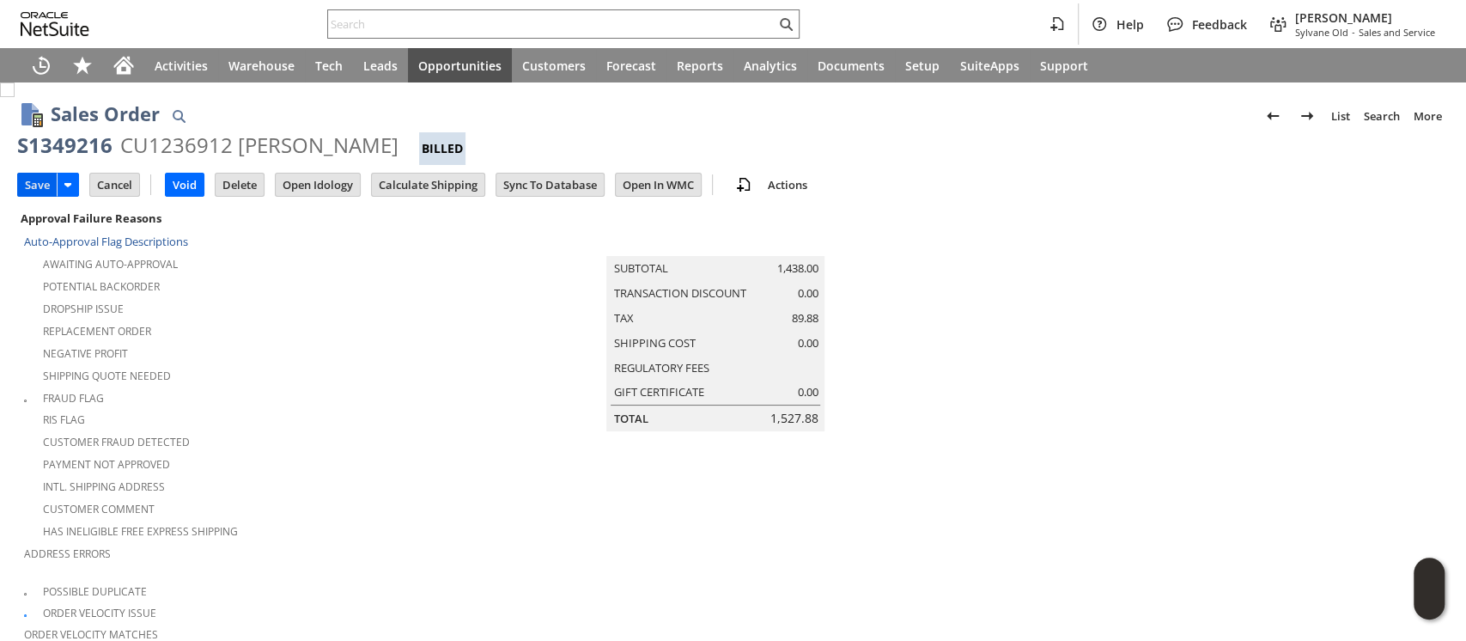
click at [40, 184] on input "Save" at bounding box center [37, 185] width 39 height 22
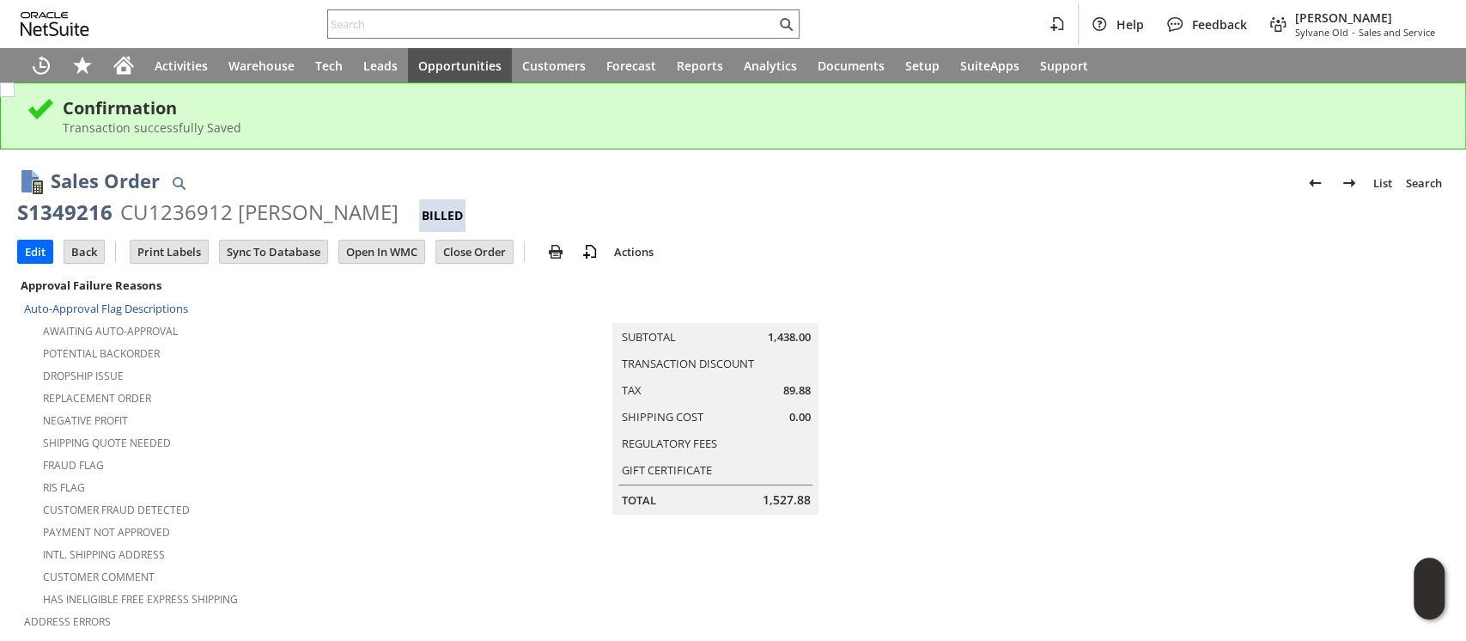
click at [91, 219] on div "S1349216" at bounding box center [64, 211] width 95 height 27
copy div "S1349216"
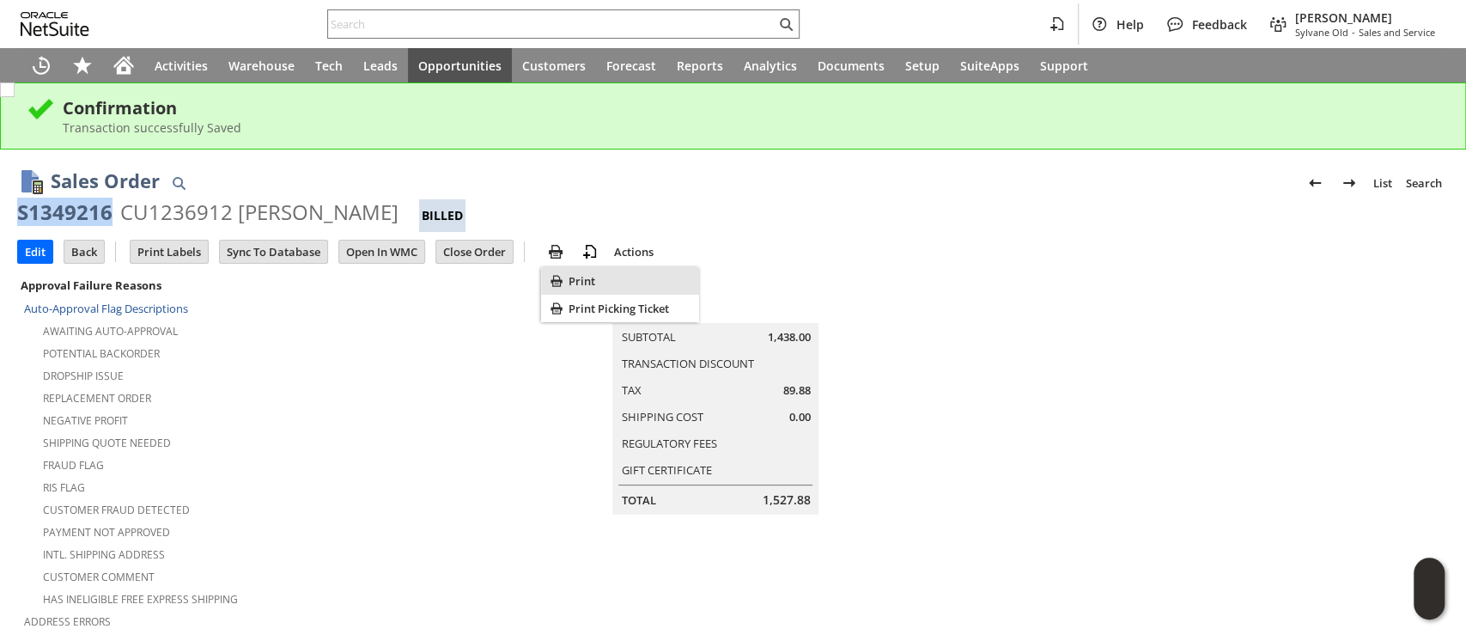
click at [581, 288] on span "Print" at bounding box center [631, 280] width 124 height 15
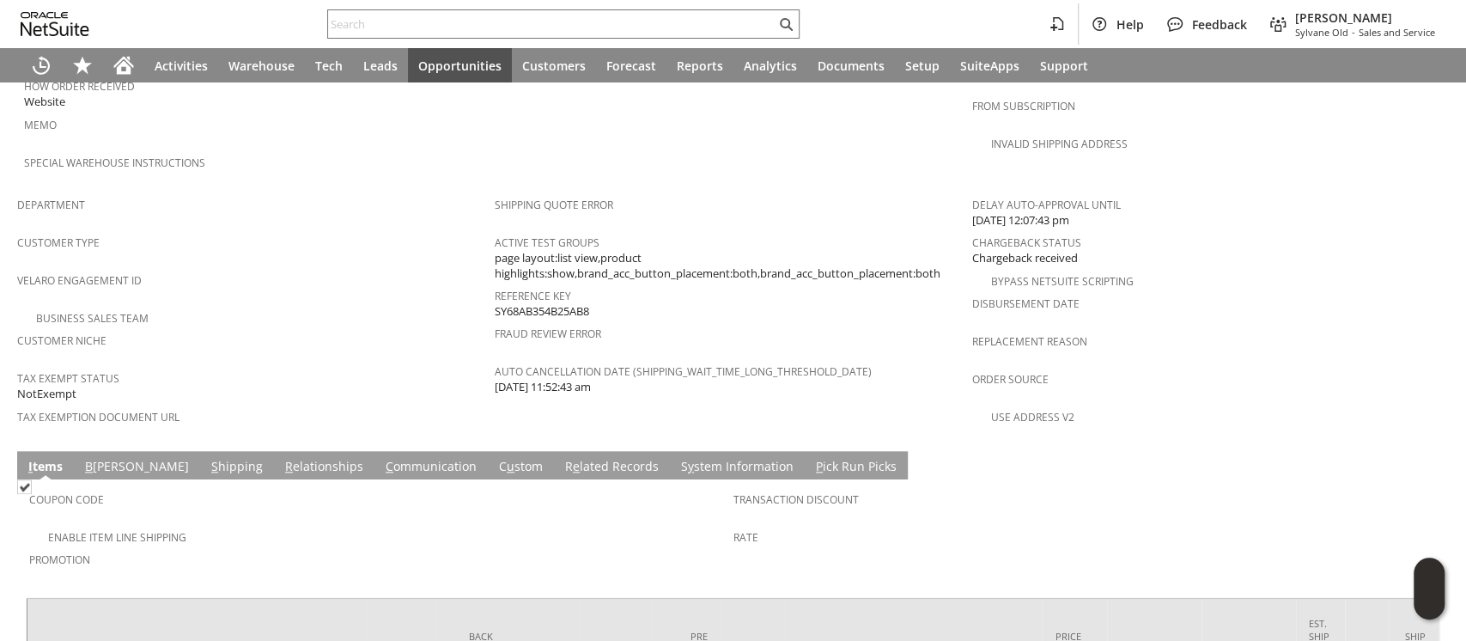
scroll to position [1123, 0]
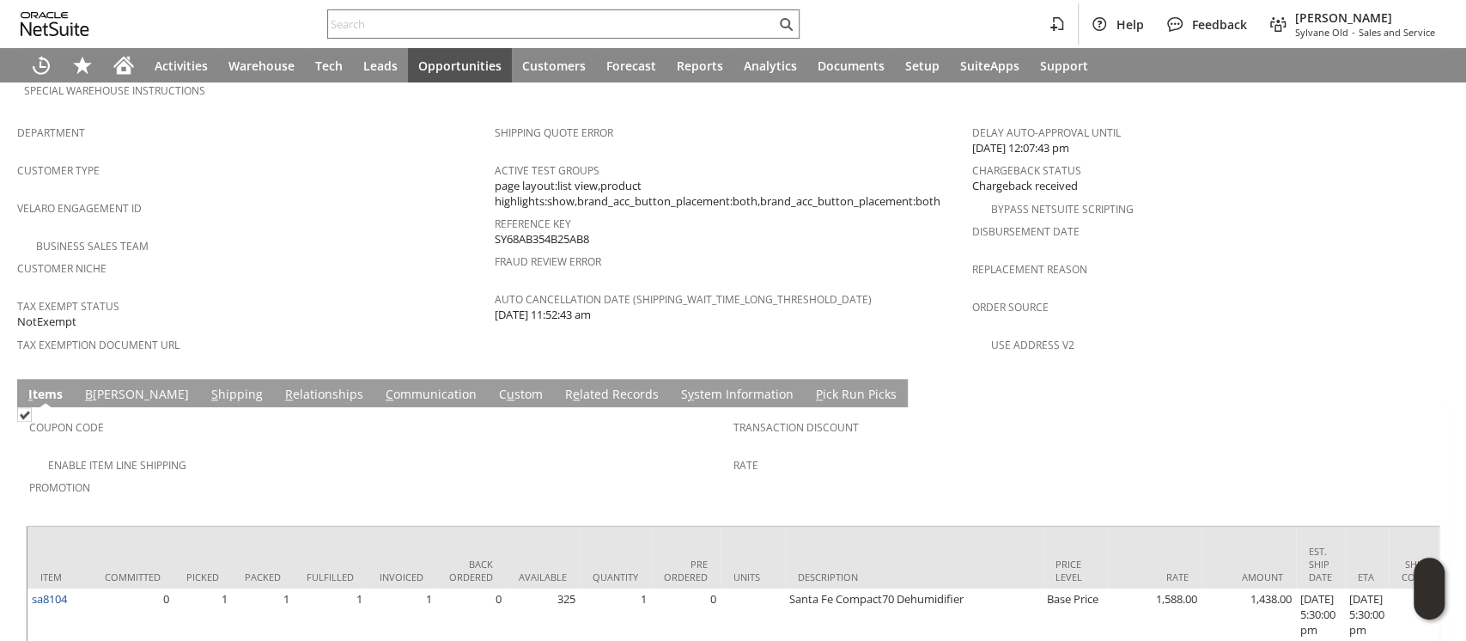
click at [207, 386] on link "S hipping" at bounding box center [237, 395] width 60 height 19
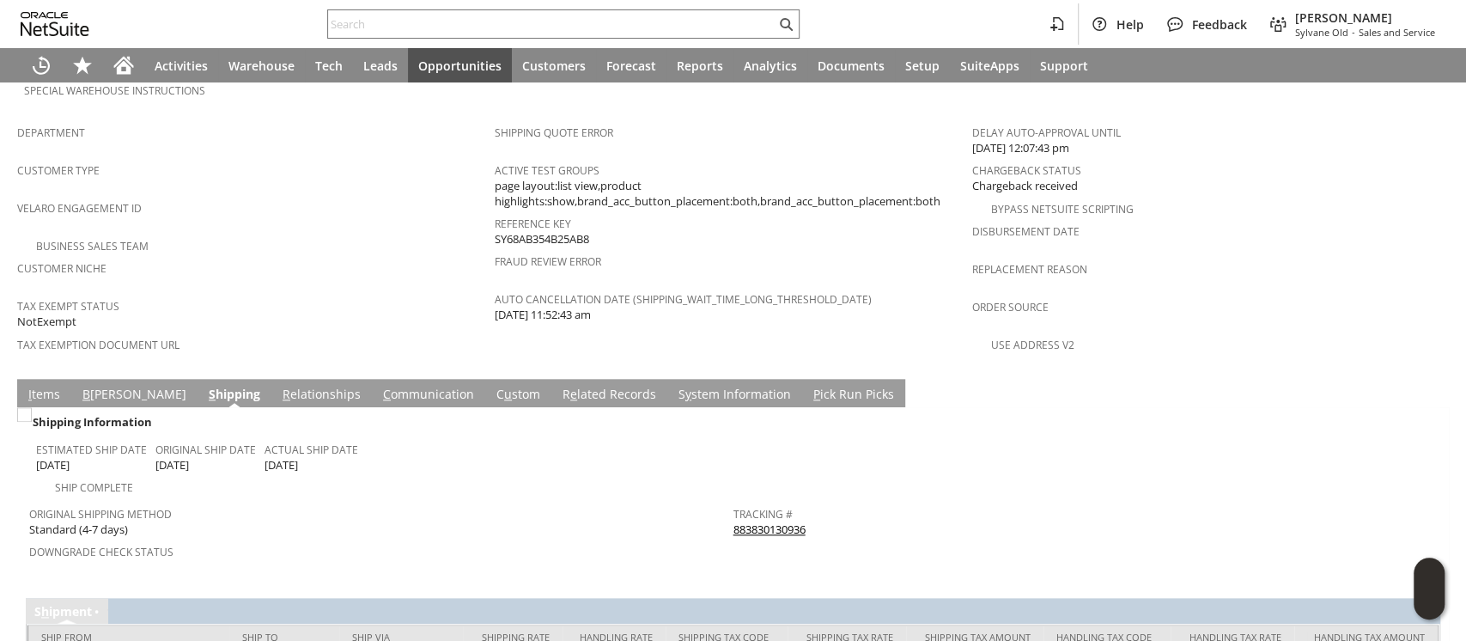
click at [734, 521] on link "883830130936" at bounding box center [770, 528] width 72 height 15
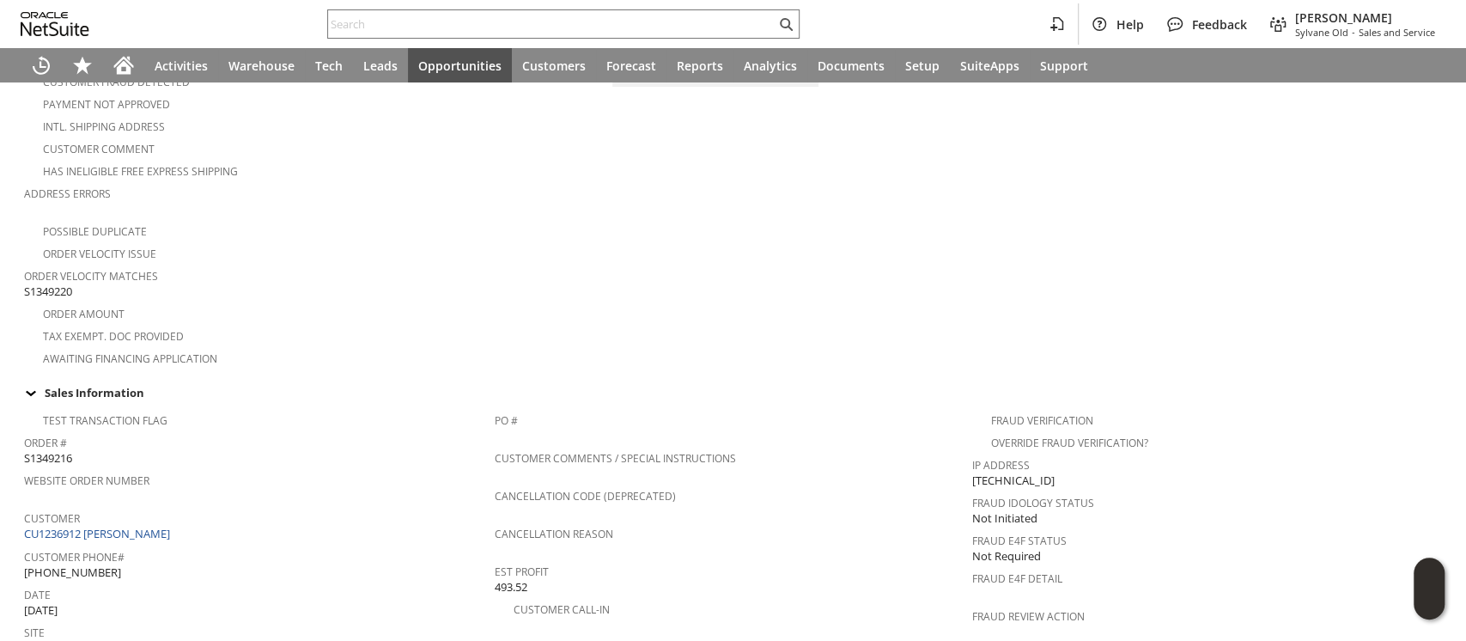
scroll to position [458, 0]
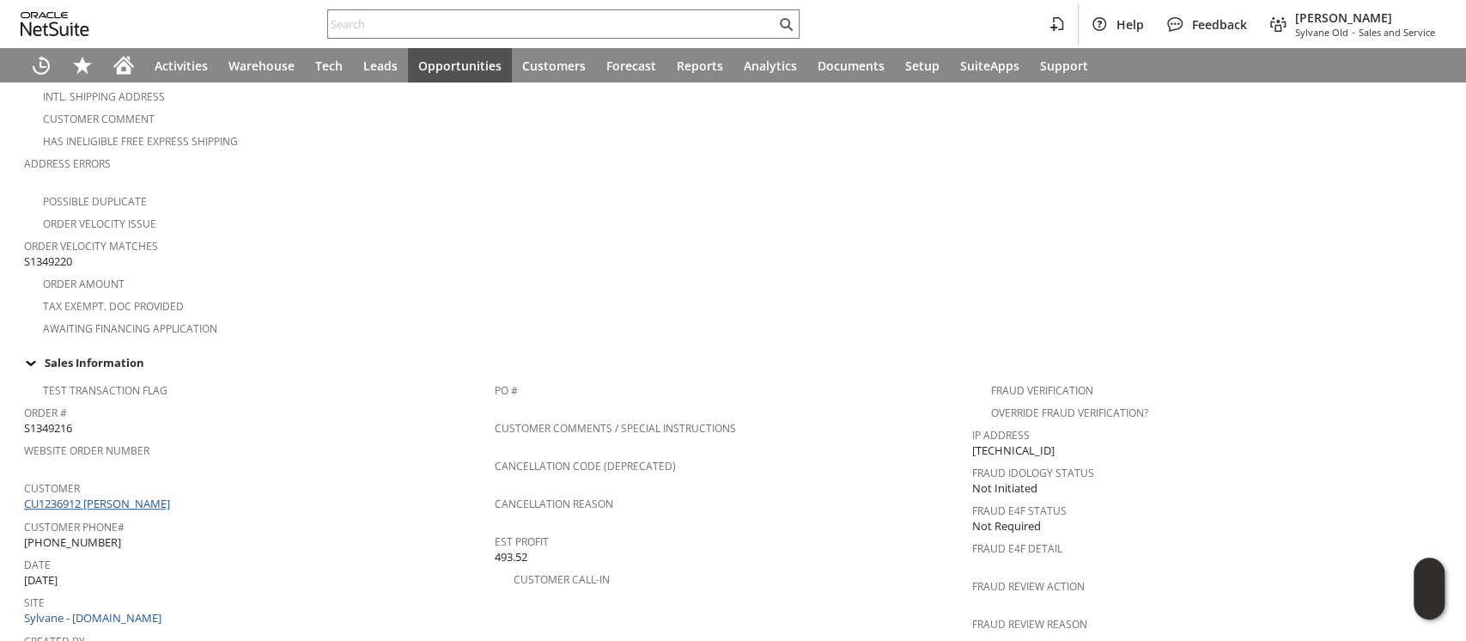
click at [171, 496] on link "CU1236912 Matthew Remillard" at bounding box center [99, 503] width 150 height 15
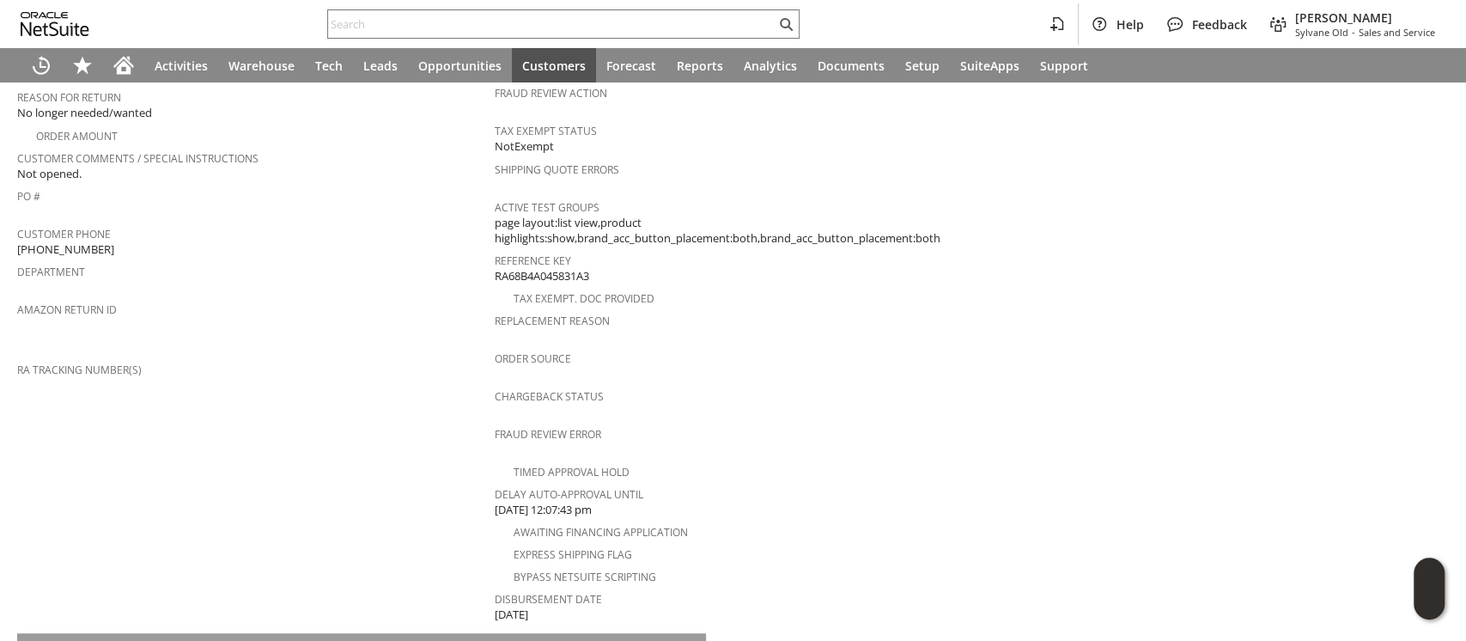
scroll to position [690, 0]
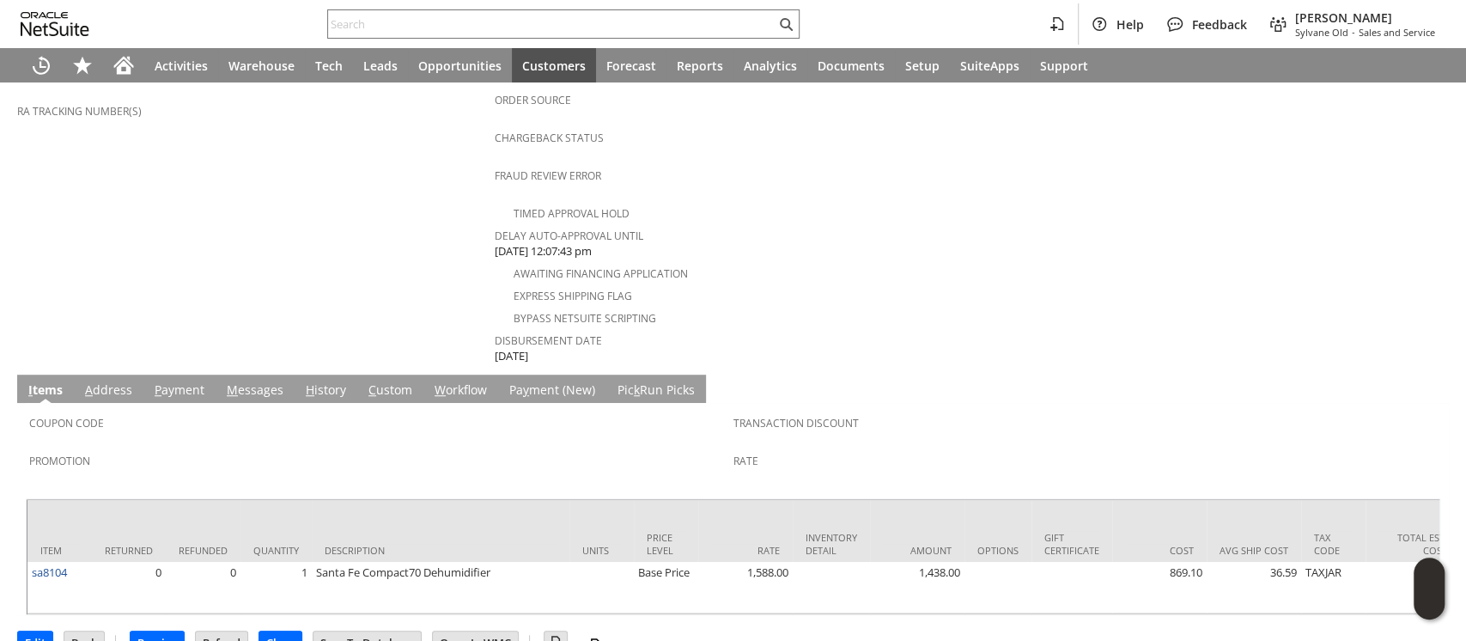
click at [321, 381] on link "H istory" at bounding box center [325, 390] width 49 height 19
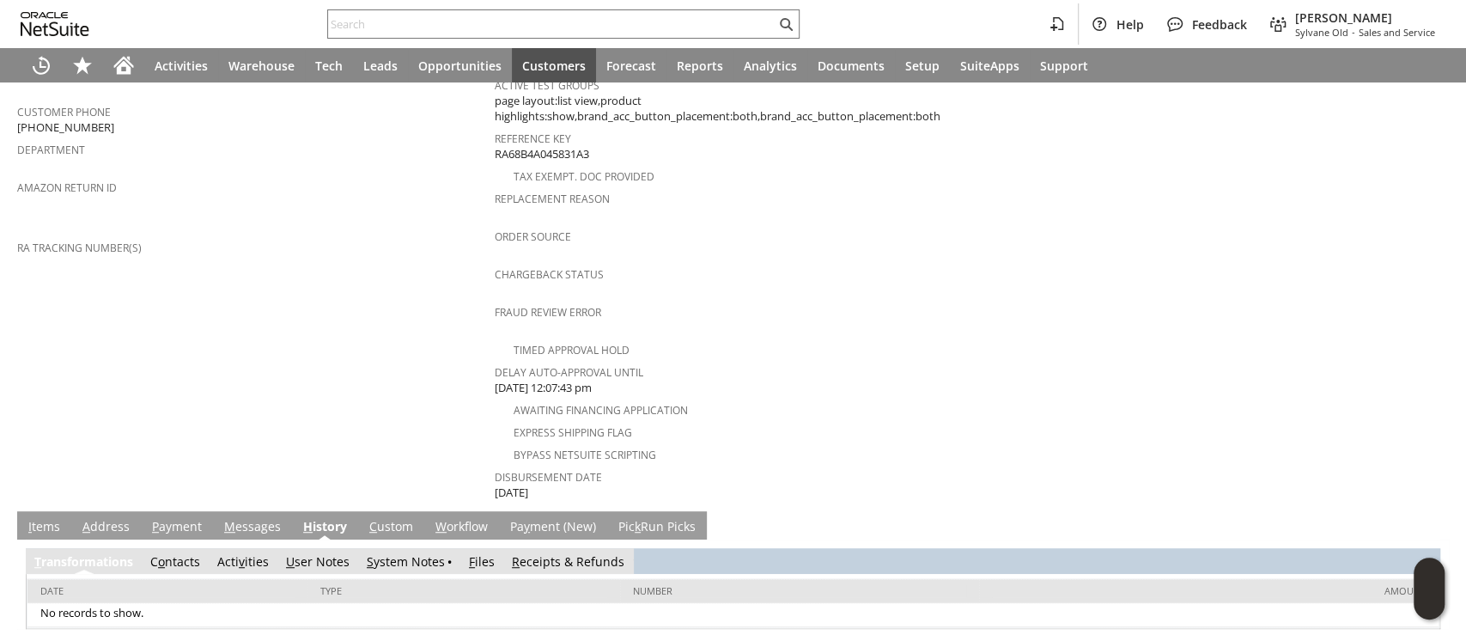
scroll to position [0, 0]
click at [387, 548] on td "S ystem Notes" at bounding box center [409, 561] width 102 height 26
click at [389, 553] on link "S ystem Notes" at bounding box center [406, 561] width 78 height 16
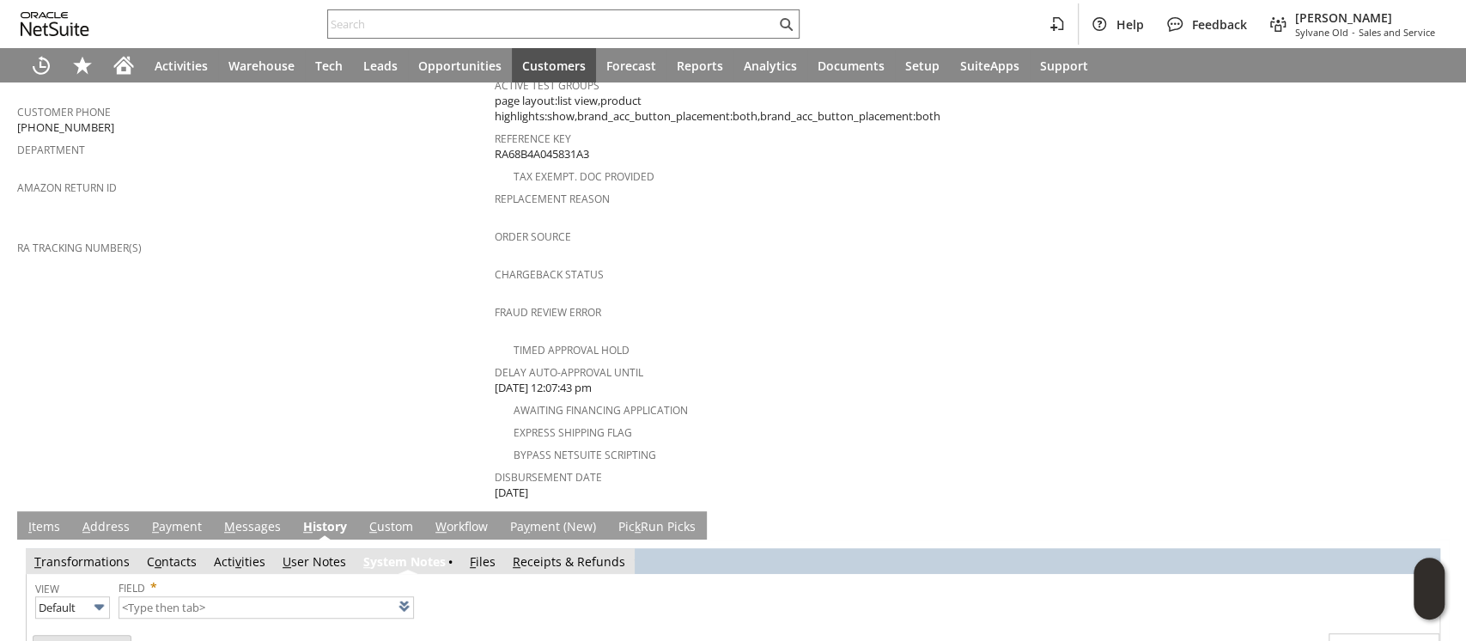
type input "1 to 25 of 77"
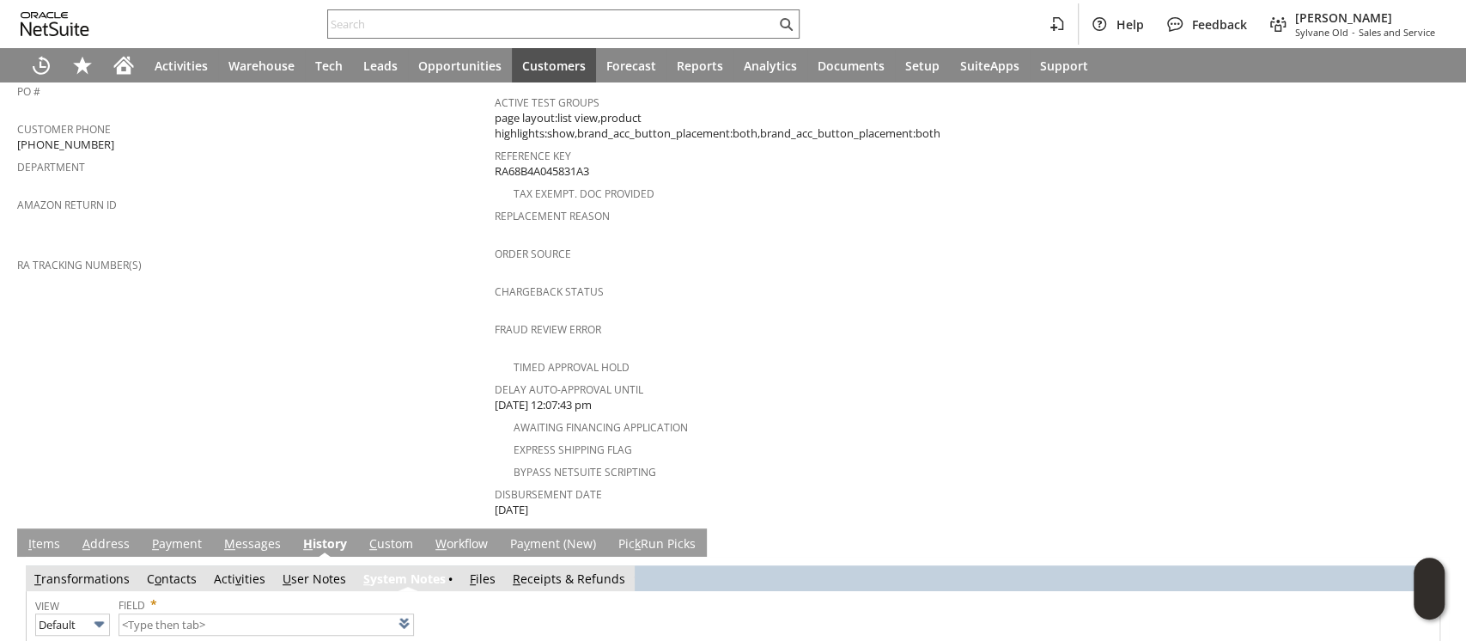
scroll to position [572, 0]
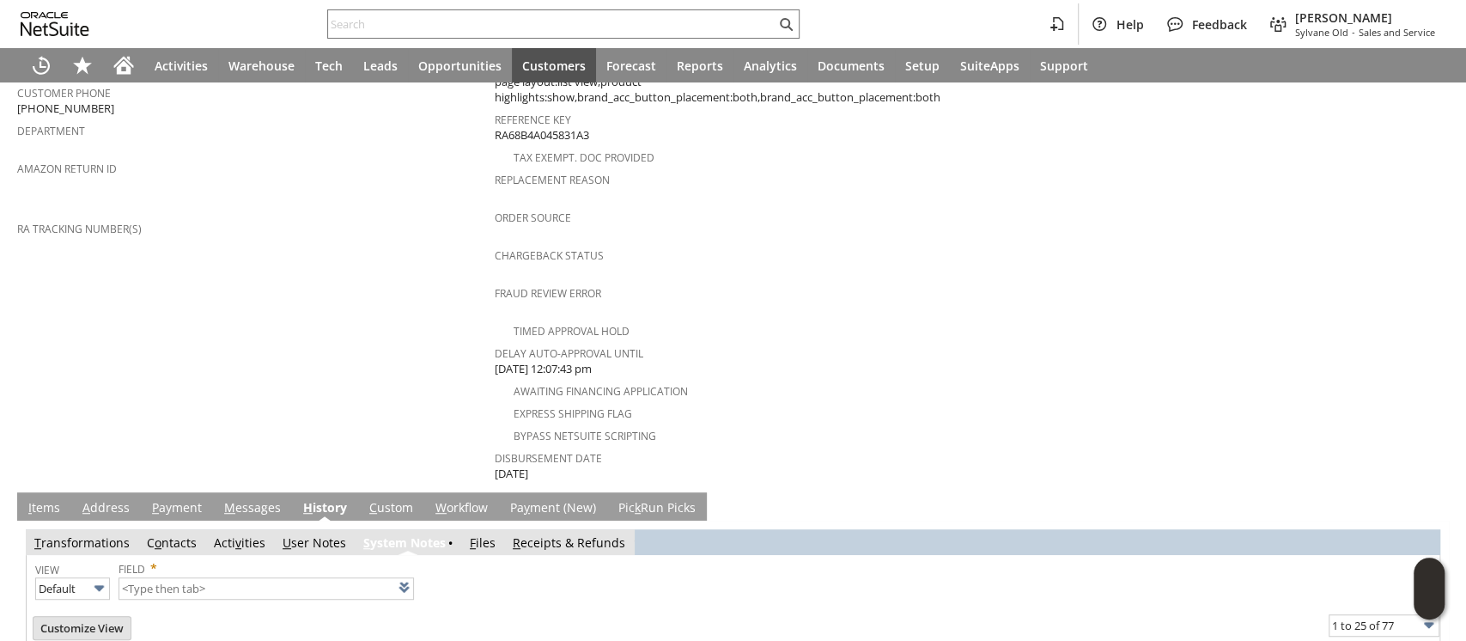
click at [241, 499] on link "M essages" at bounding box center [252, 508] width 65 height 19
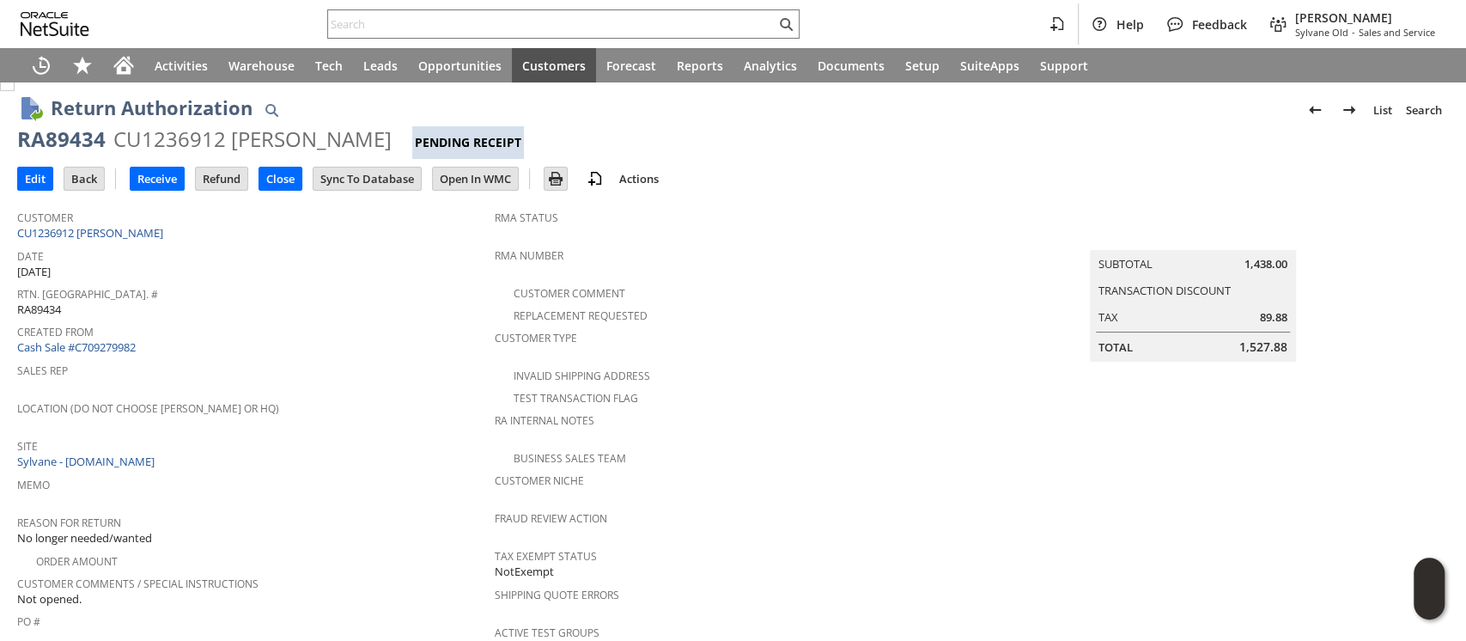
scroll to position [0, 0]
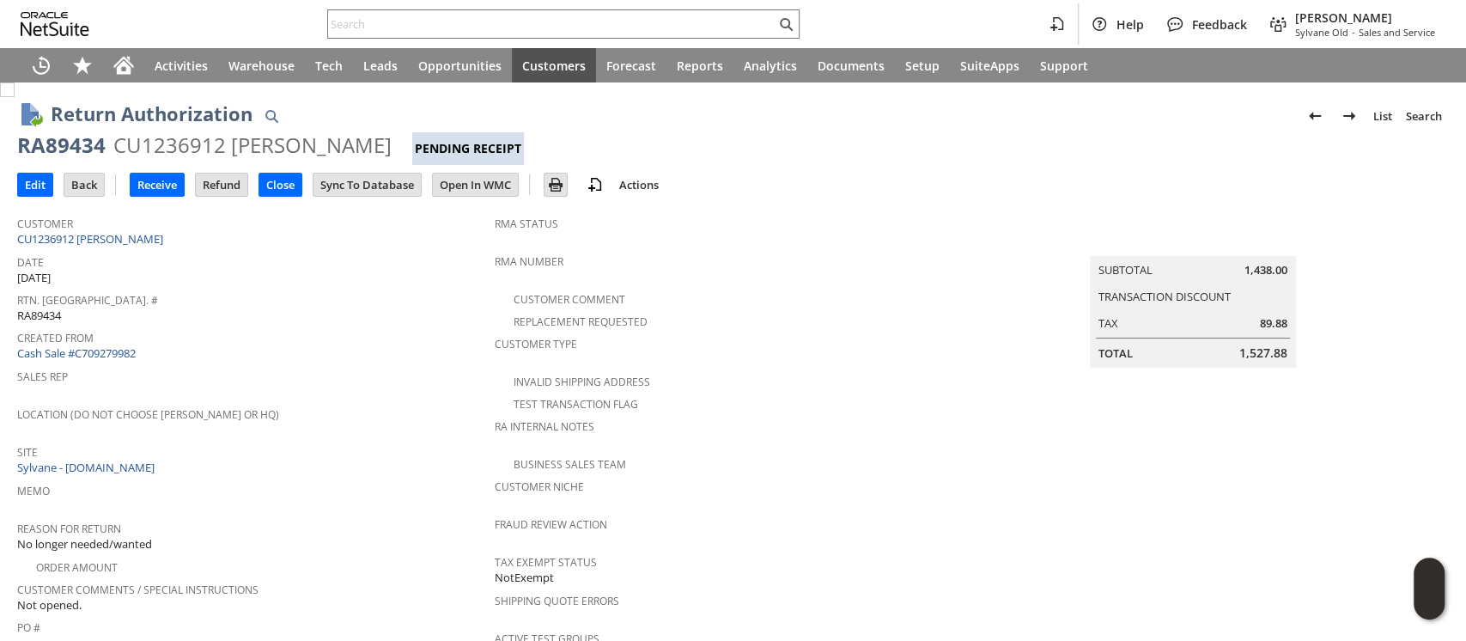
click at [287, 140] on div "CU1236912 Matthew Remillard" at bounding box center [252, 144] width 278 height 27
drag, startPoint x: 287, startPoint y: 140, endPoint x: 344, endPoint y: 141, distance: 57.6
click at [344, 141] on div "CU1236912 Matthew Remillard" at bounding box center [252, 144] width 278 height 27
copy div "Matthew Remillard"
click at [1252, 349] on span "1,527.88" at bounding box center [1263, 352] width 48 height 17
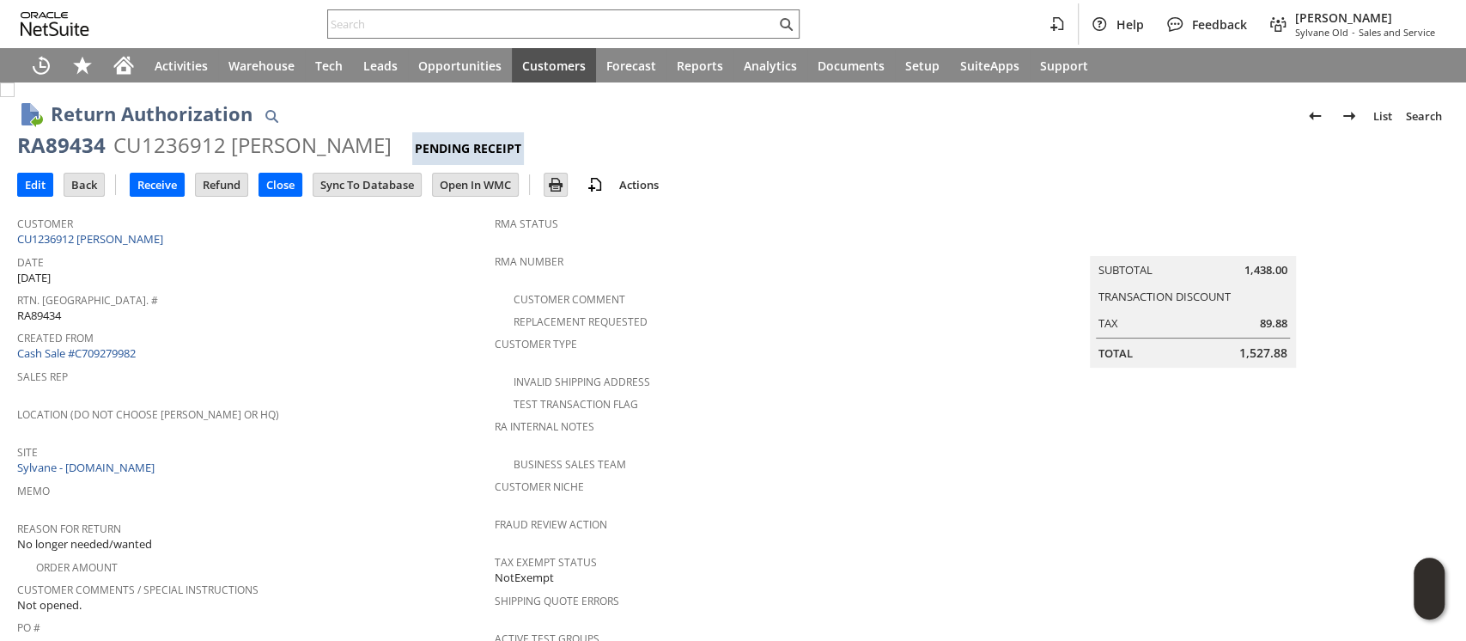
click at [1252, 349] on span "1,527.88" at bounding box center [1263, 352] width 48 height 17
copy span "1,527.88"
click at [166, 233] on link "CU1236912 Matthew Remillard" at bounding box center [92, 238] width 150 height 15
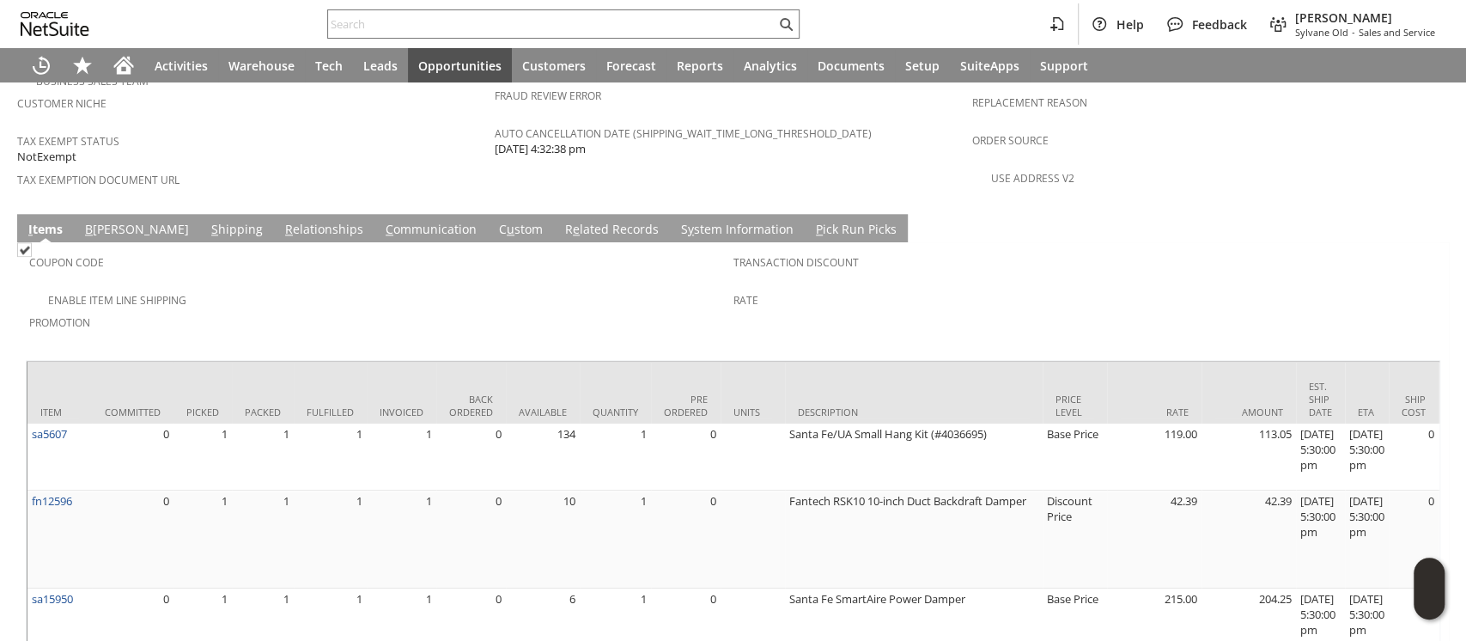
scroll to position [1234, 0]
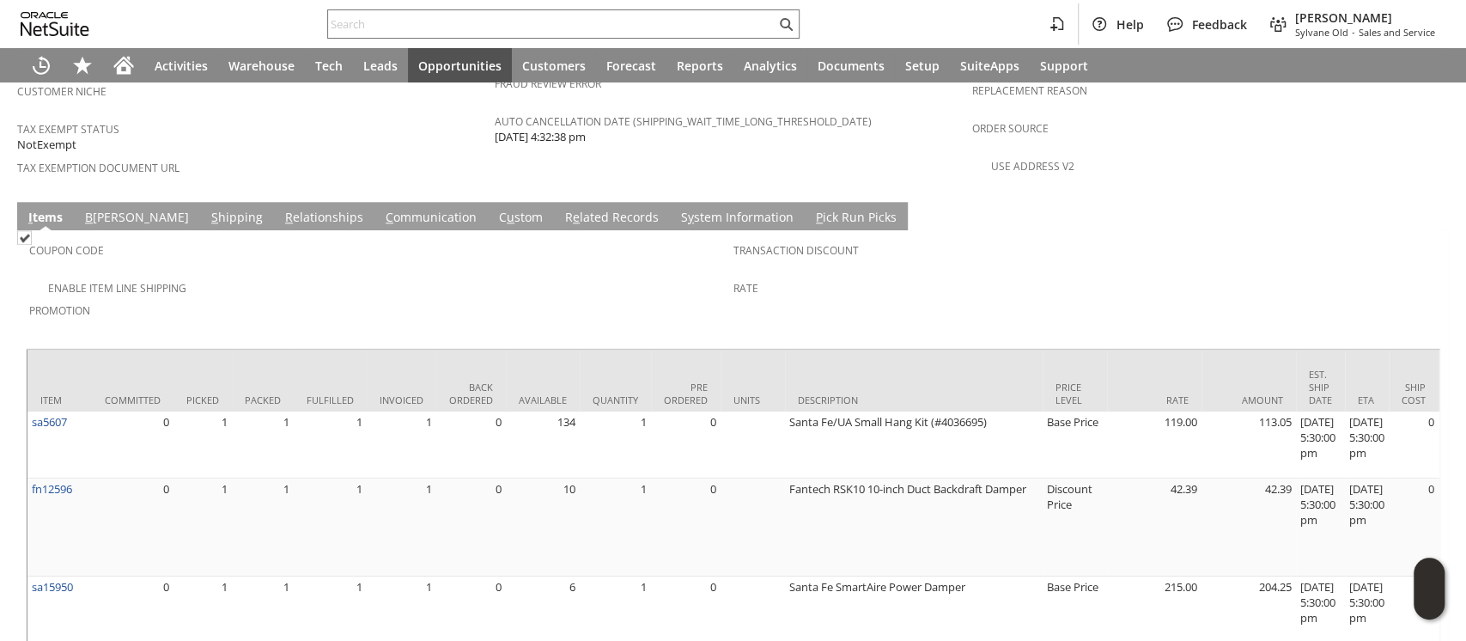
click at [207, 209] on link "S hipping" at bounding box center [237, 218] width 60 height 19
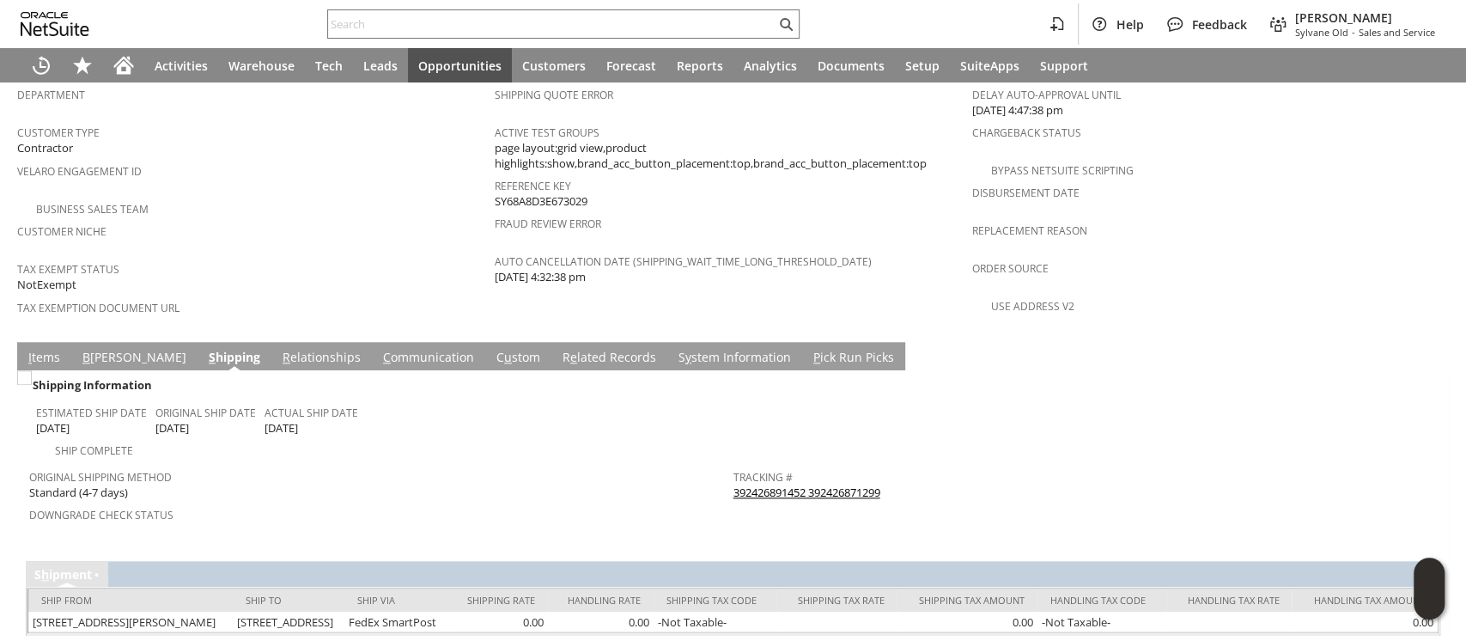
click at [765, 484] on link "392426891452 392426871299" at bounding box center [807, 491] width 147 height 15
click at [125, 70] on icon "Home" at bounding box center [123, 65] width 21 height 21
